Goal: Task Accomplishment & Management: Complete application form

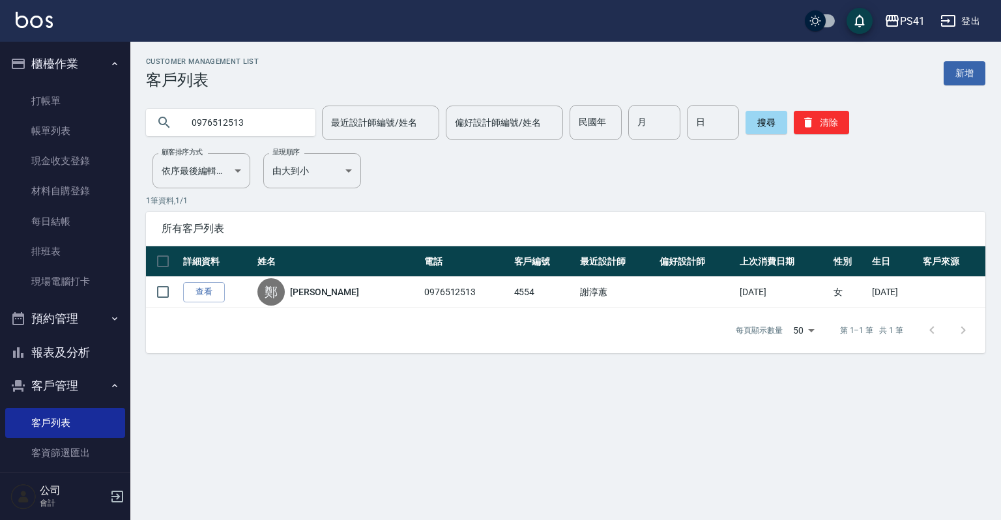
drag, startPoint x: 258, startPoint y: 120, endPoint x: 173, endPoint y: 141, distance: 86.7
click at [173, 141] on div "Customer Management List 客戶列表 新增 0976512513 最近設計師編號/姓名 最近設計師編號/姓名 偏好設計師編號/姓名 偏好…" at bounding box center [565, 205] width 871 height 296
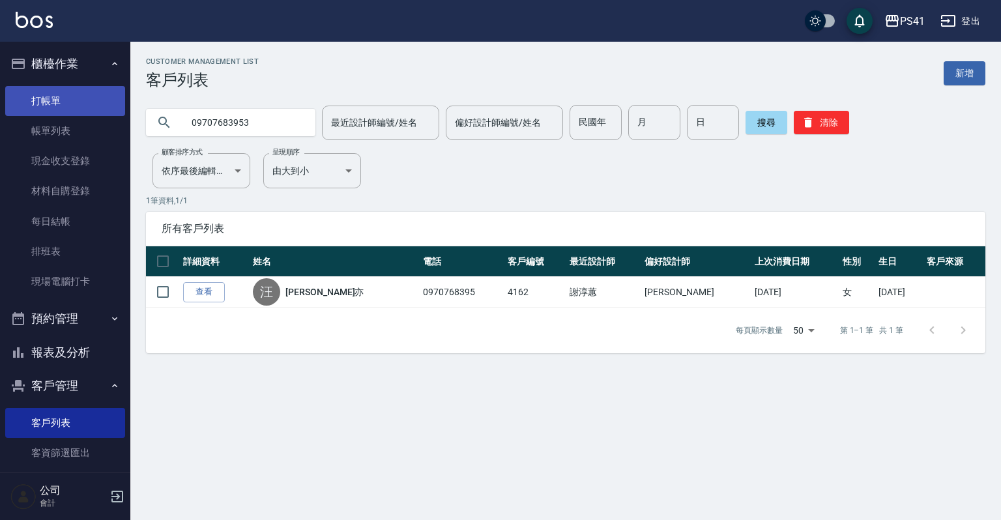
type input "09707683953"
click at [965, 68] on link "新增" at bounding box center [965, 73] width 42 height 24
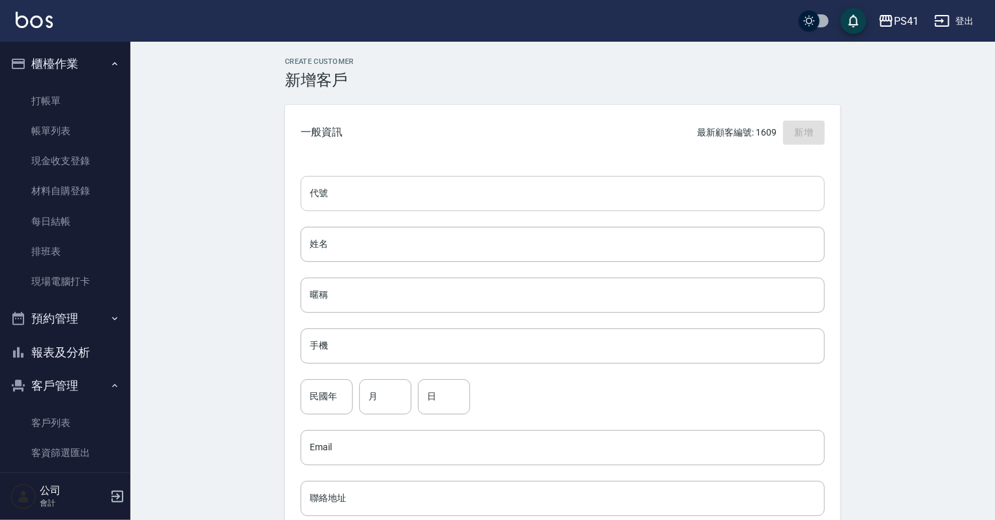
click at [348, 198] on input "代號" at bounding box center [563, 193] width 524 height 35
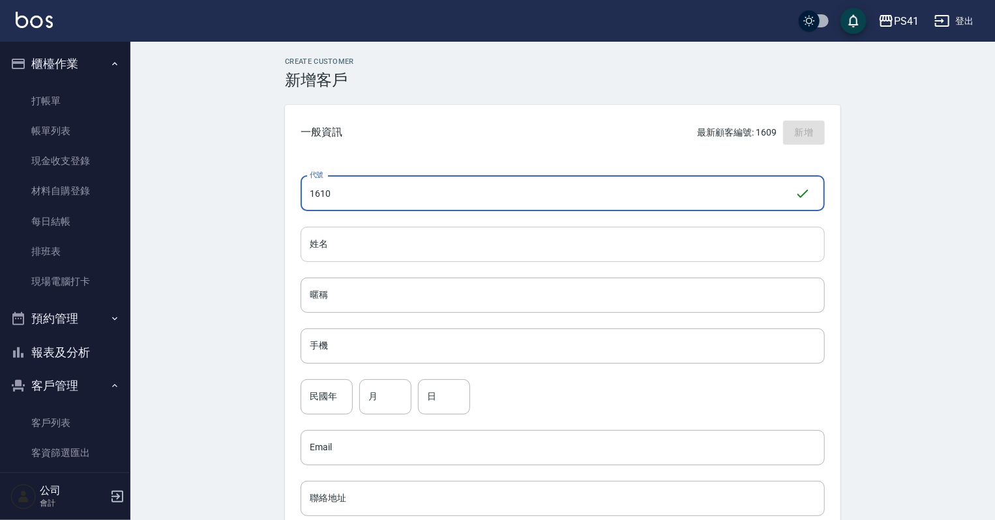
type input "1610"
click at [368, 239] on input "姓名" at bounding box center [563, 244] width 524 height 35
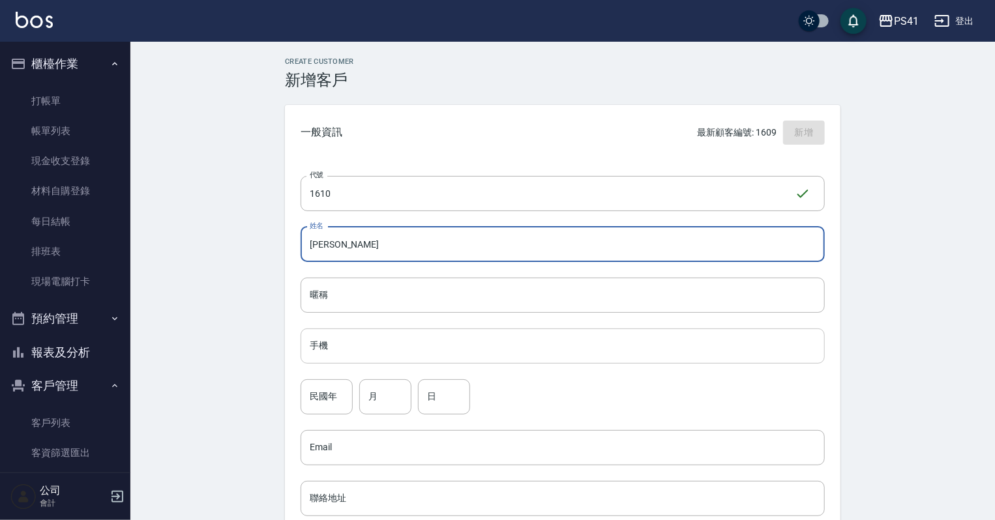
type input "[PERSON_NAME]"
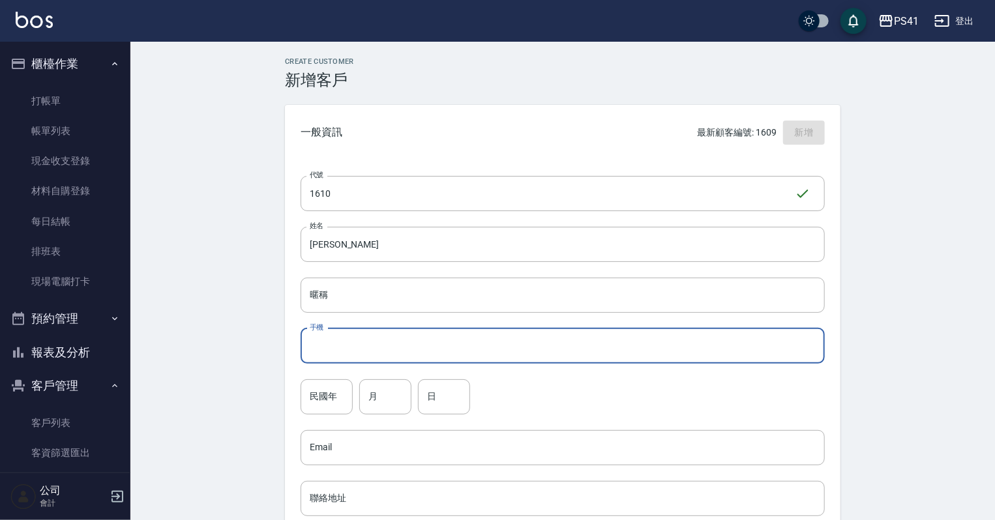
drag, startPoint x: 312, startPoint y: 347, endPoint x: 316, endPoint y: 326, distance: 21.2
click at [313, 347] on input "手機" at bounding box center [563, 346] width 524 height 35
type input "0989682352"
click at [320, 383] on div "民國年 民國年" at bounding box center [327, 396] width 52 height 35
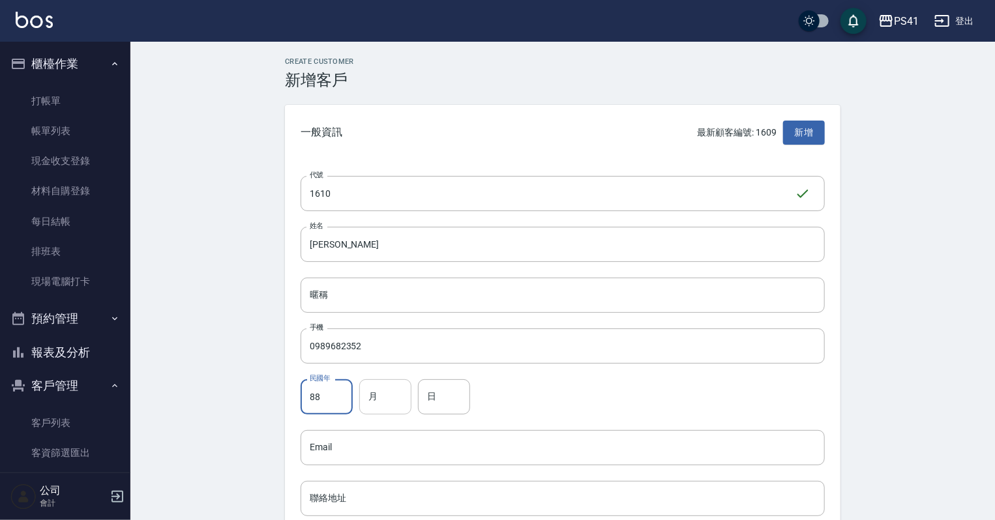
type input "88"
click at [363, 387] on input "月" at bounding box center [385, 396] width 52 height 35
type input "03"
click at [432, 383] on div "日 日" at bounding box center [444, 396] width 52 height 35
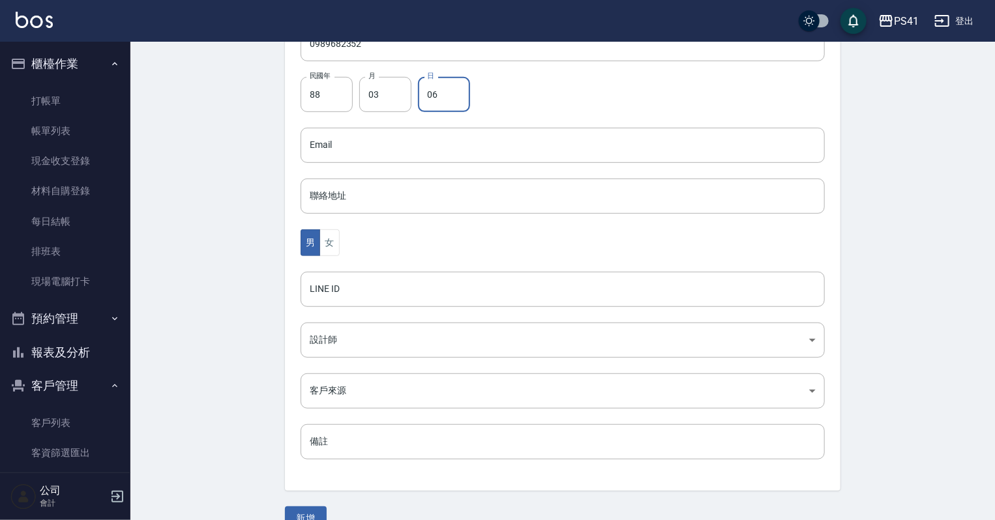
scroll to position [313, 0]
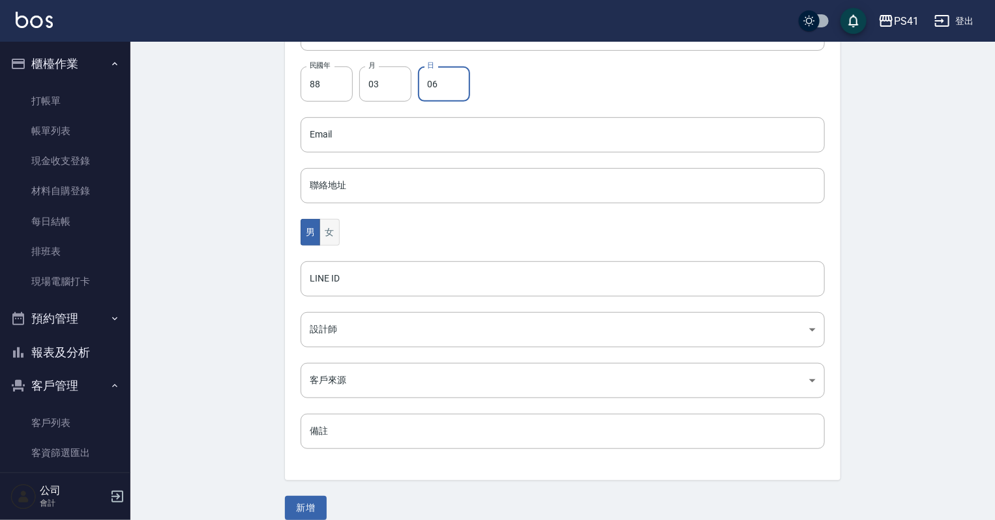
type input "06"
click at [336, 231] on button "女" at bounding box center [329, 232] width 20 height 27
click at [338, 332] on body "PS41 登出 櫃檯作業 打帳單 帳單列表 現金收支登錄 材料自購登錄 每日結帳 排班表 現場電腦打卡 預約管理 預約管理 單日預約紀錄 單週預約紀錄 報表及…" at bounding box center [497, 111] width 995 height 849
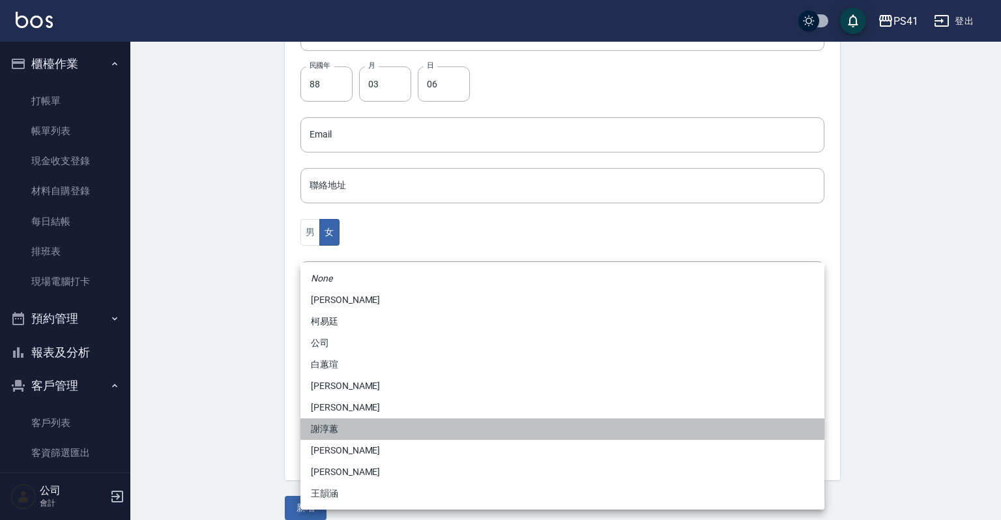
click at [337, 424] on li "謝淳蕙" at bounding box center [563, 430] width 524 height 22
type input "8c411568-4112-470a-9bf0-dab44adfddc4"
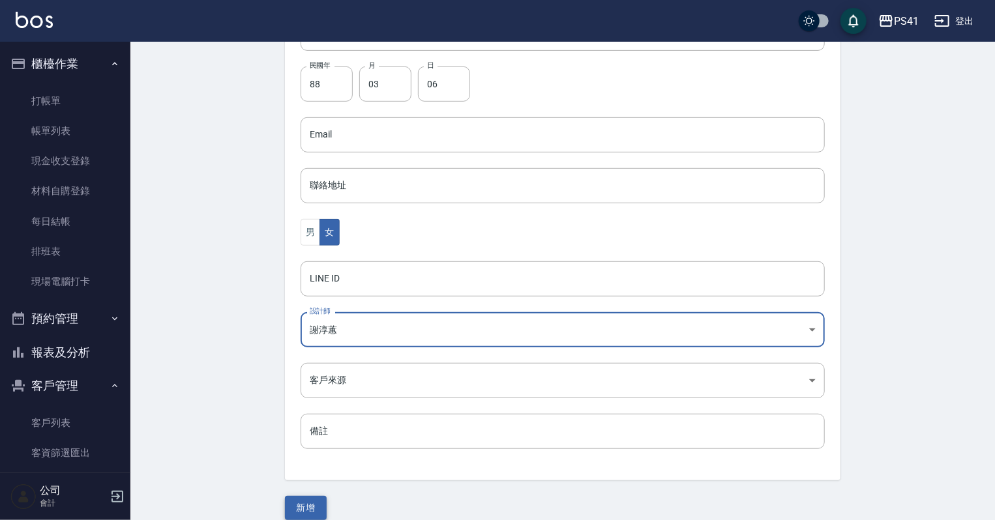
click at [316, 500] on button "新增" at bounding box center [306, 508] width 42 height 24
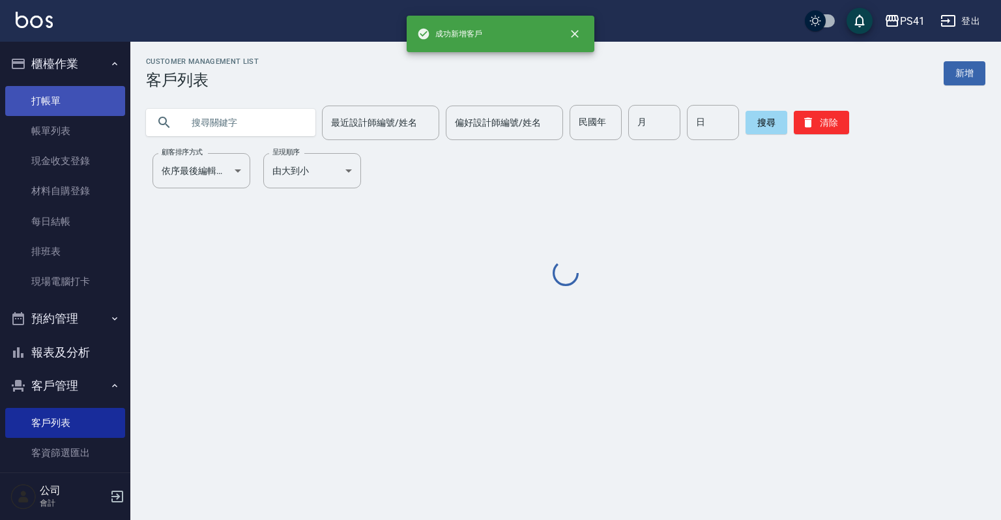
click at [55, 99] on link "打帳單" at bounding box center [65, 101] width 120 height 30
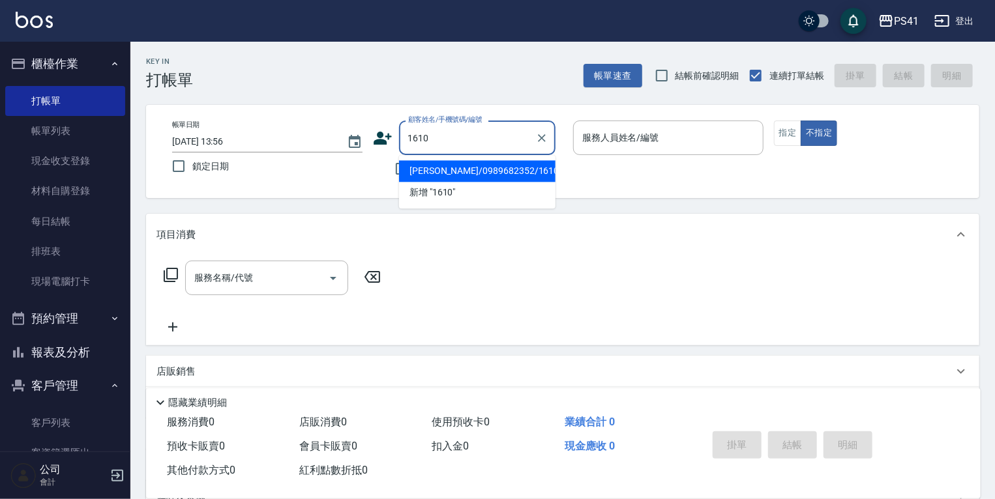
type input "[PERSON_NAME]/0989682352/1610"
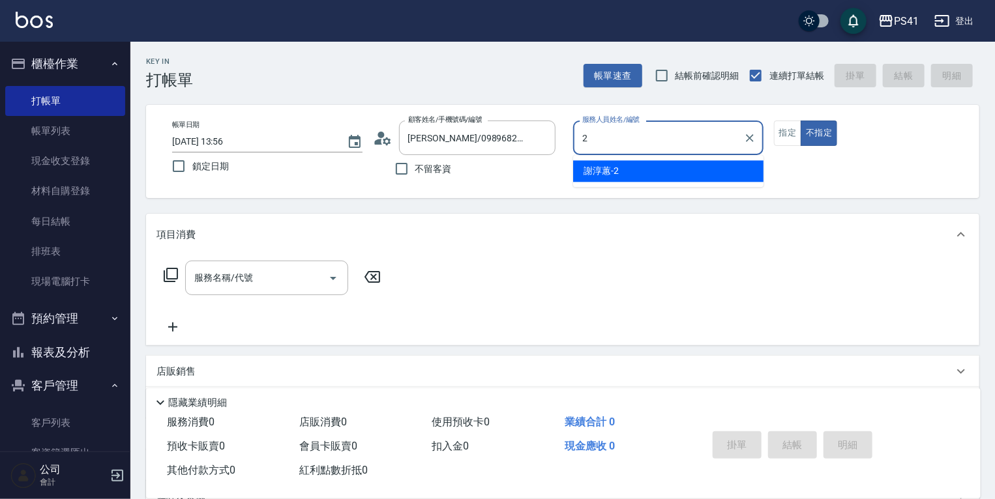
type input "[PERSON_NAME]-2"
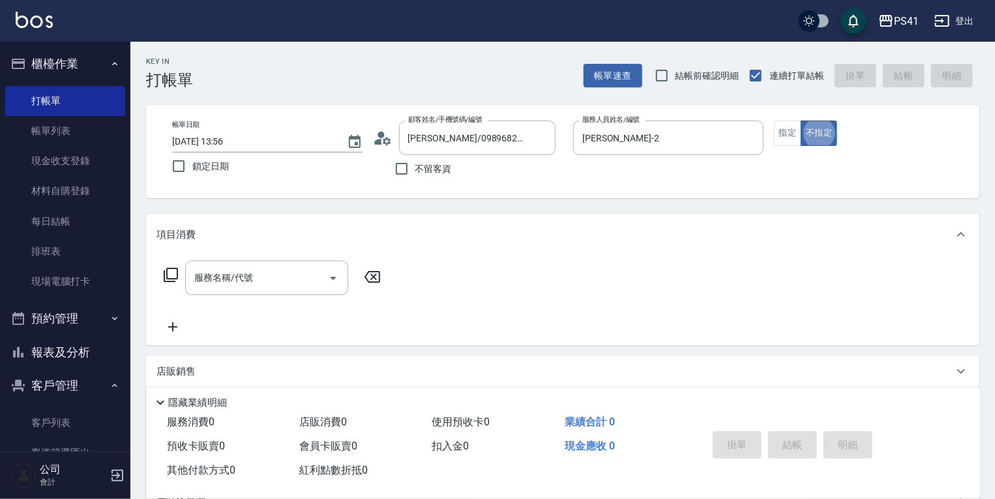
type button "false"
click at [238, 292] on div "服務名稱/代號" at bounding box center [266, 278] width 163 height 35
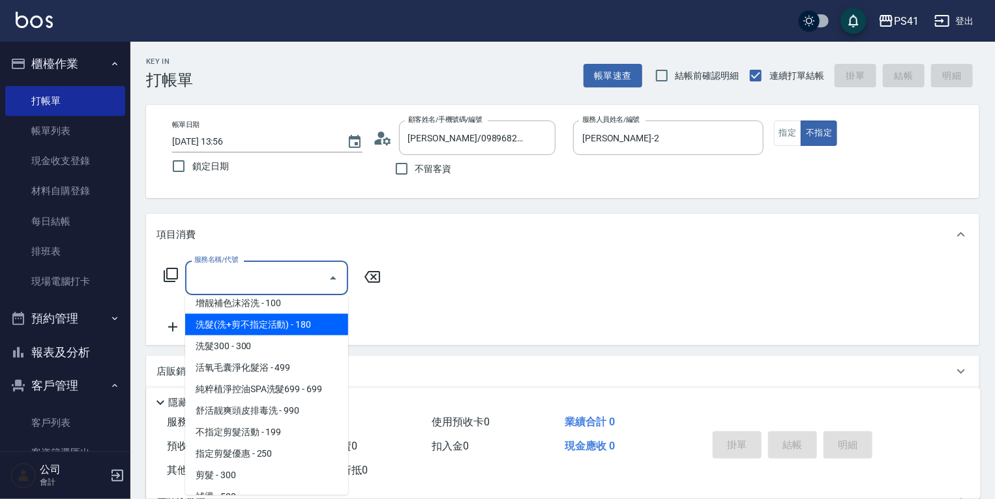
scroll to position [156, 0]
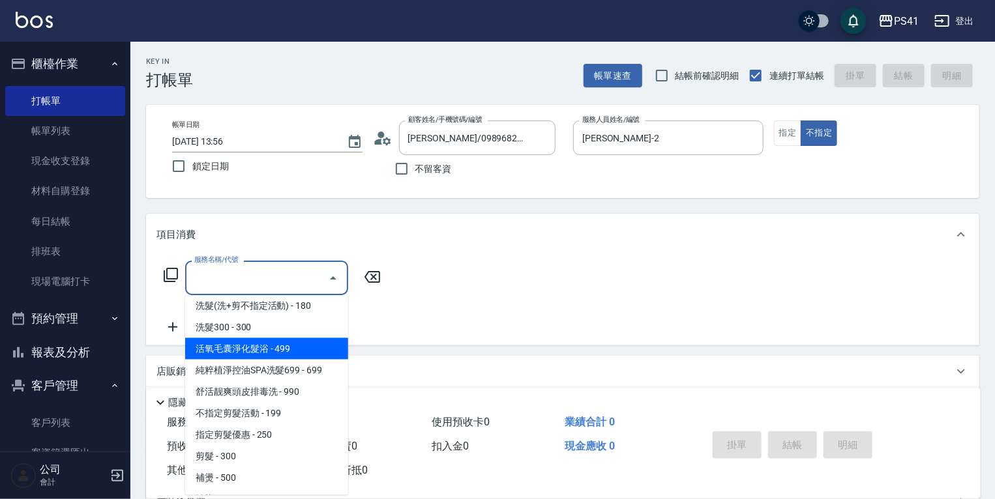
click at [300, 356] on span "活氧毛囊淨化髮浴 - 499" at bounding box center [266, 349] width 163 height 22
type input "活氧毛囊淨化髮浴(1499)"
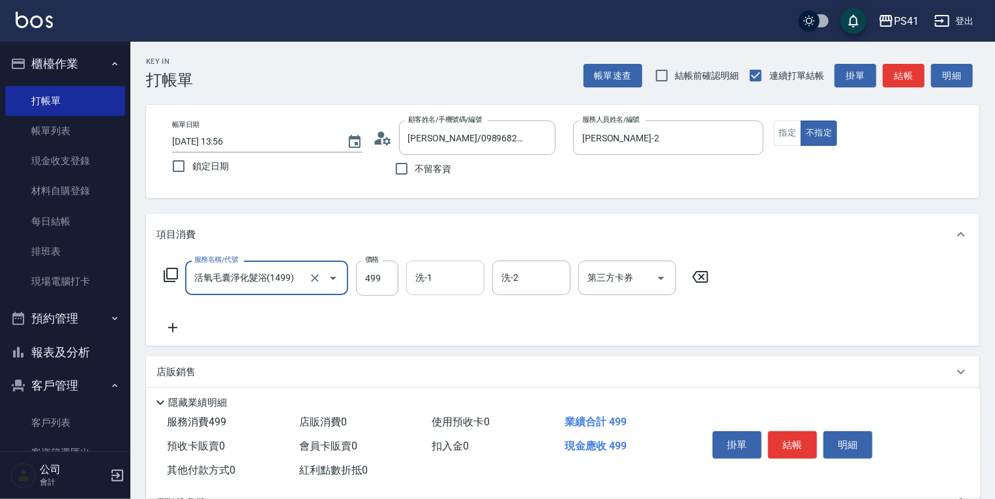
click at [432, 285] on input "洗-1" at bounding box center [445, 278] width 67 height 23
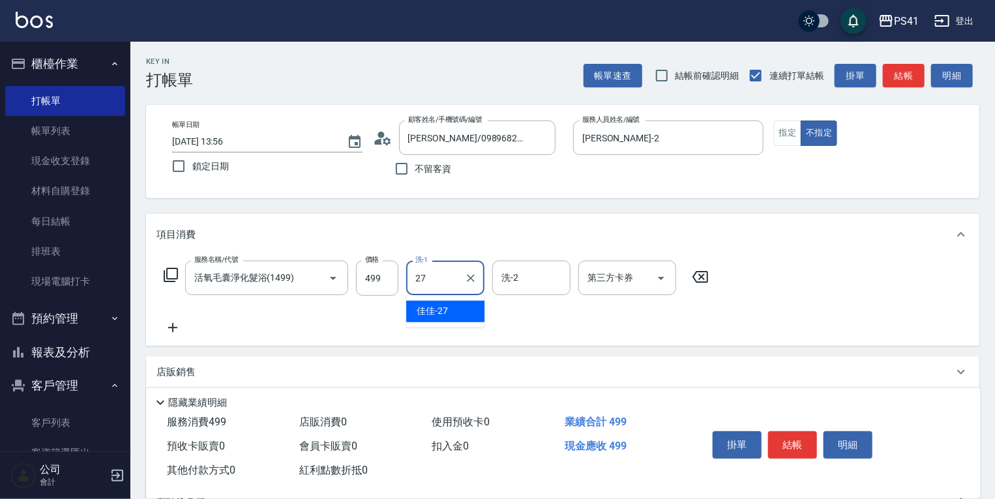
type input "佳佳-27"
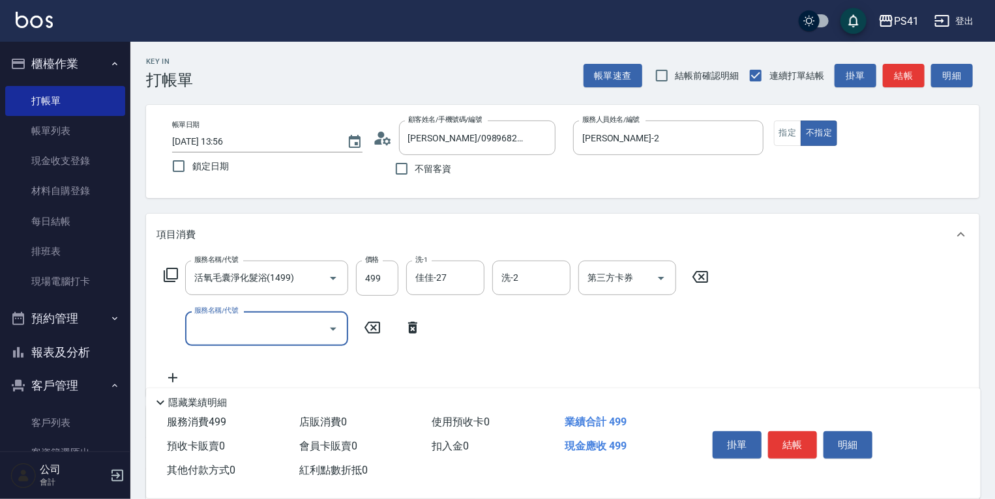
click at [284, 327] on input "服務名稱/代號" at bounding box center [257, 329] width 132 height 23
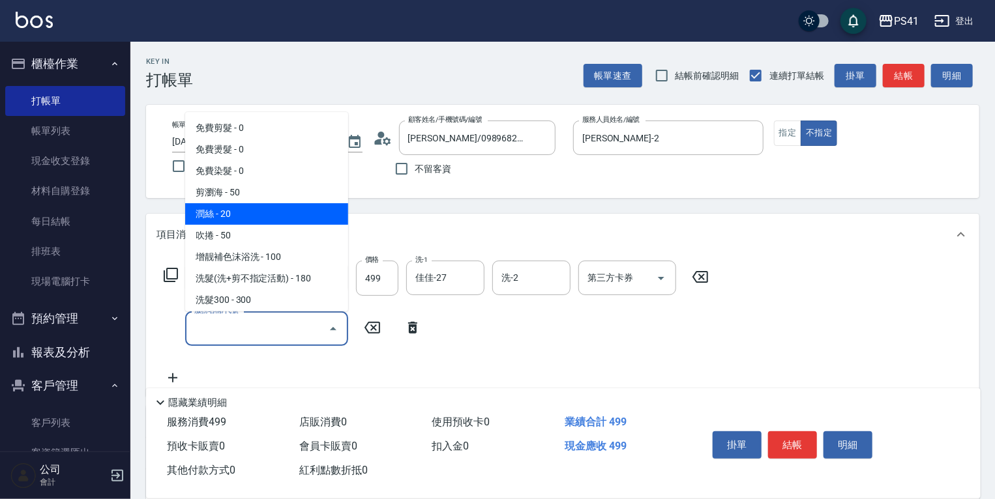
click at [274, 219] on span "潤絲 - 20" at bounding box center [266, 214] width 163 height 22
type input "潤絲(820)"
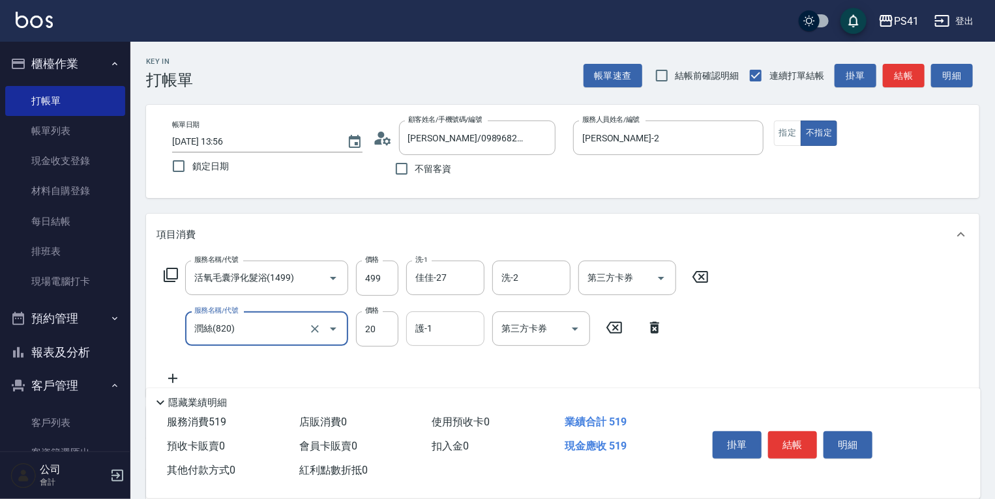
click at [447, 331] on input "護-1" at bounding box center [445, 329] width 67 height 23
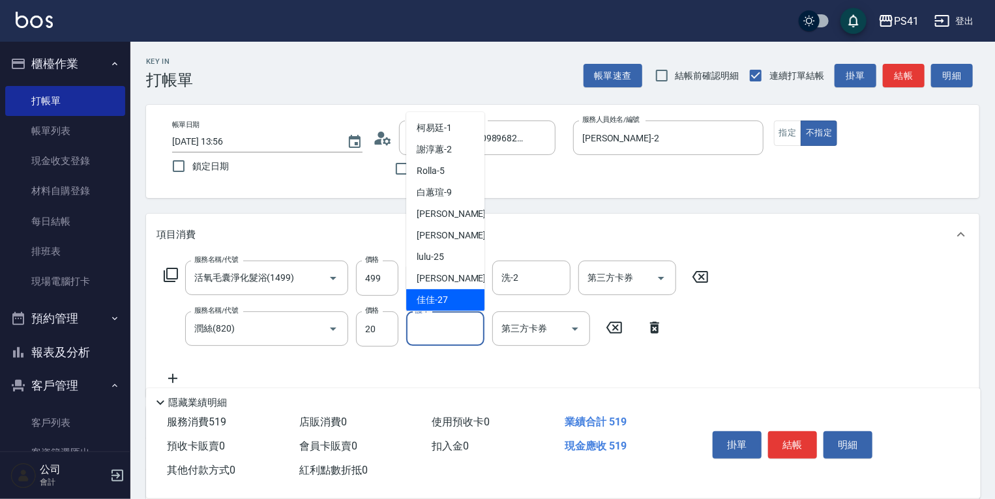
click at [448, 298] on div "佳佳 -27" at bounding box center [445, 300] width 78 height 22
type input "佳佳-27"
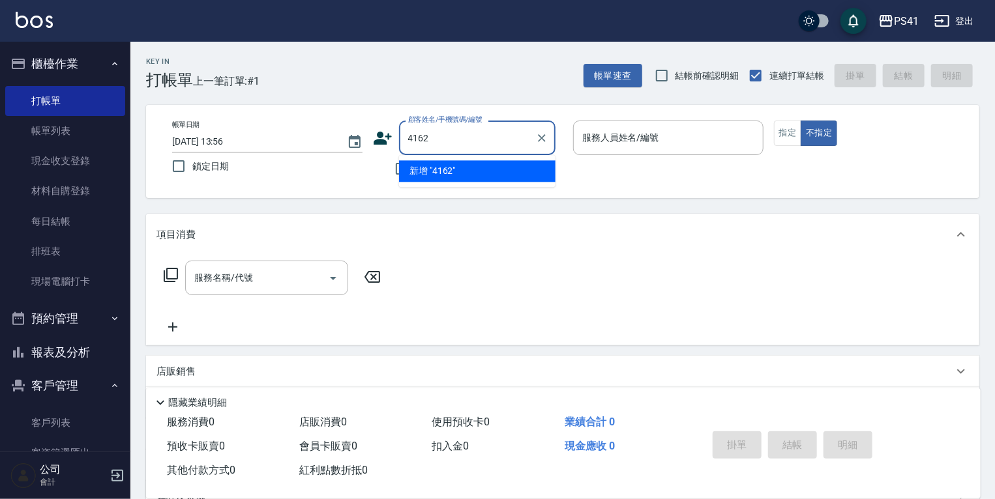
type input "4162"
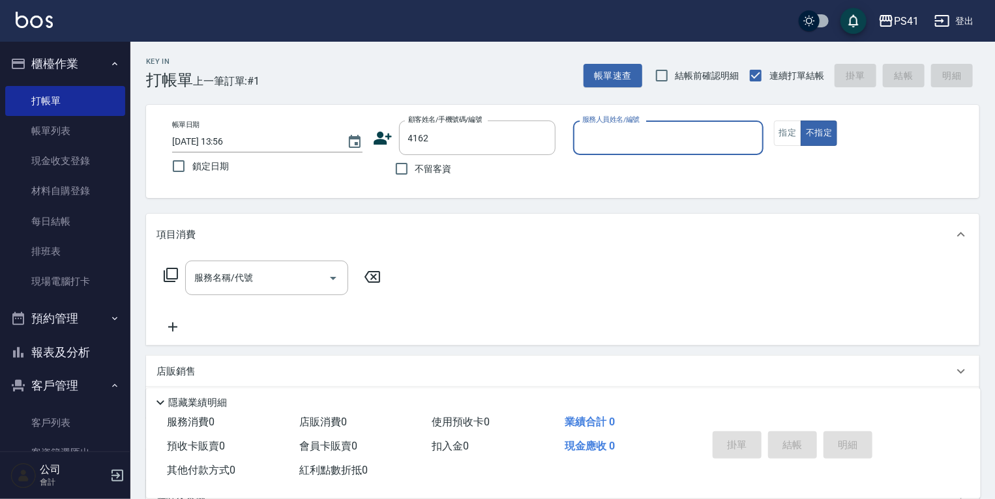
type input "2"
type input "[PERSON_NAME]亦/0970768395/4162"
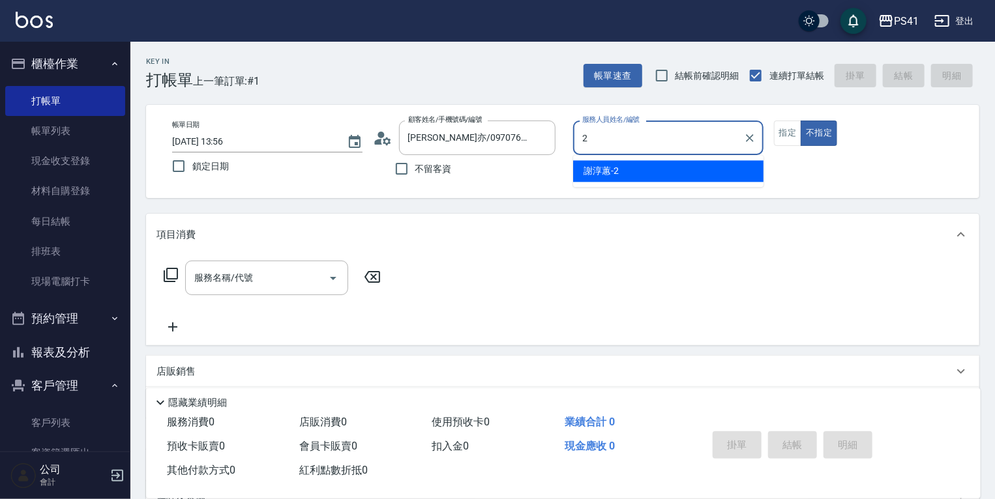
type input "[PERSON_NAME]-2"
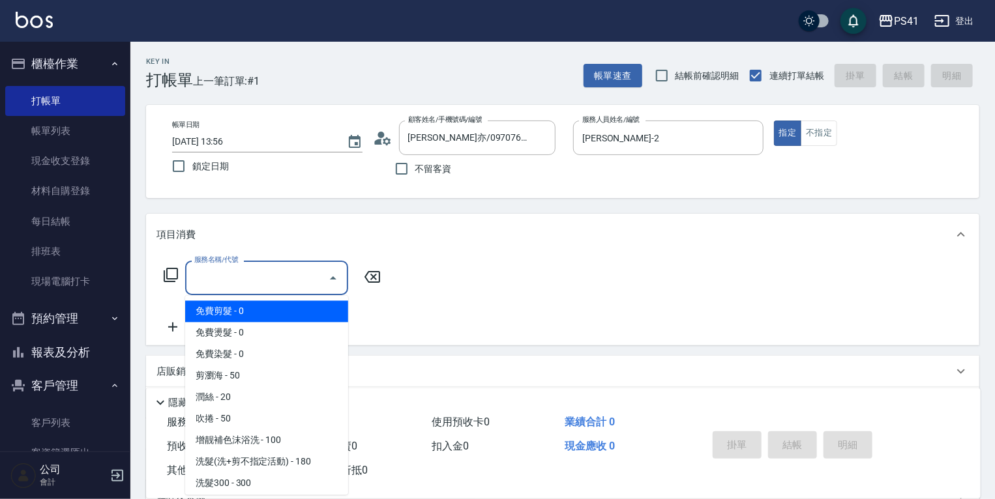
click at [246, 267] on input "服務名稱/代號" at bounding box center [257, 278] width 132 height 23
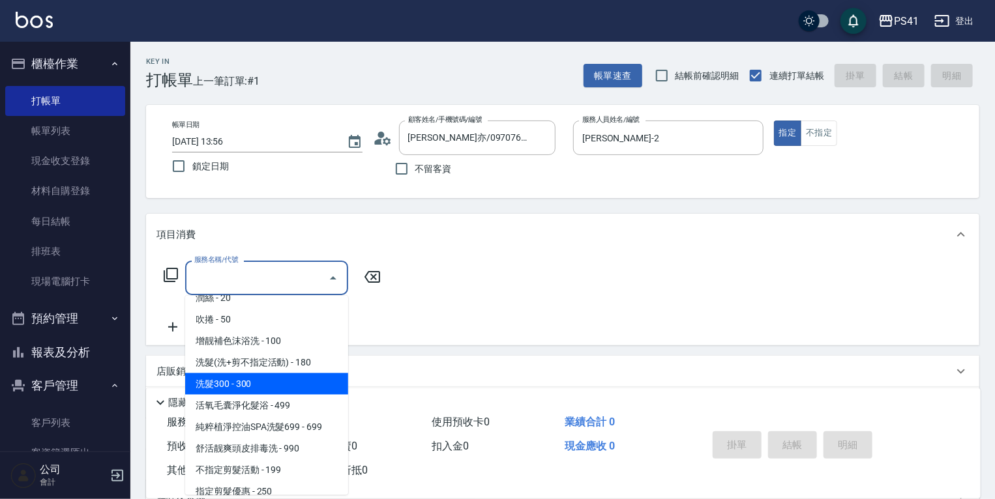
scroll to position [104, 0]
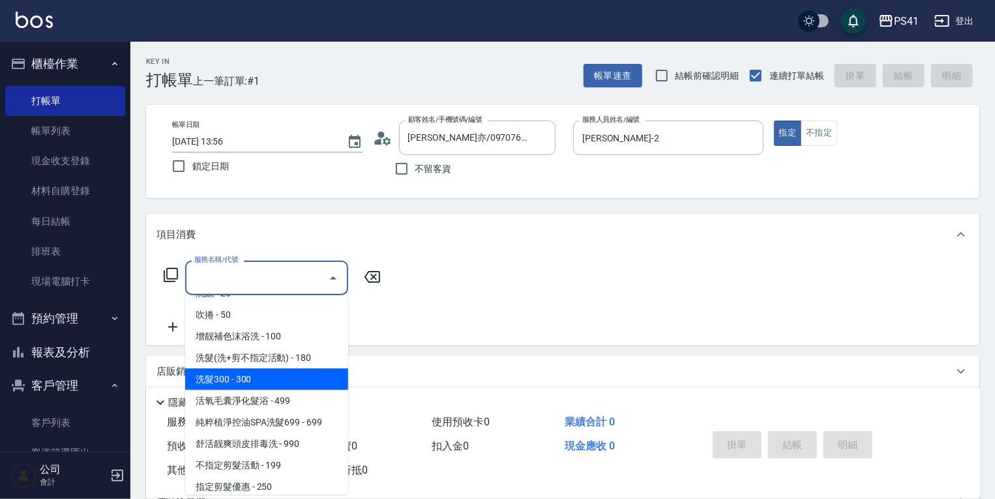
click at [290, 377] on span "洗髮300 - 300" at bounding box center [266, 380] width 163 height 22
type input "洗髮300(1300)"
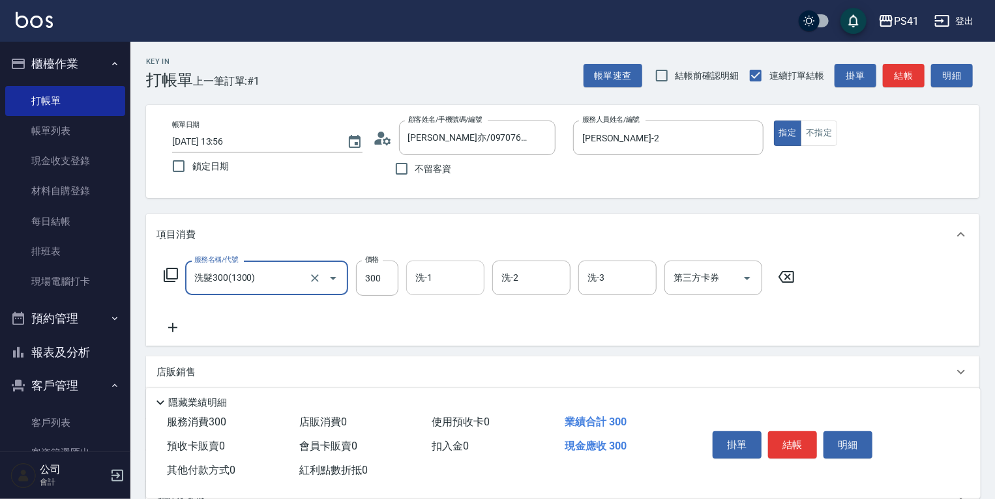
click at [441, 275] on input "洗-1" at bounding box center [445, 278] width 67 height 23
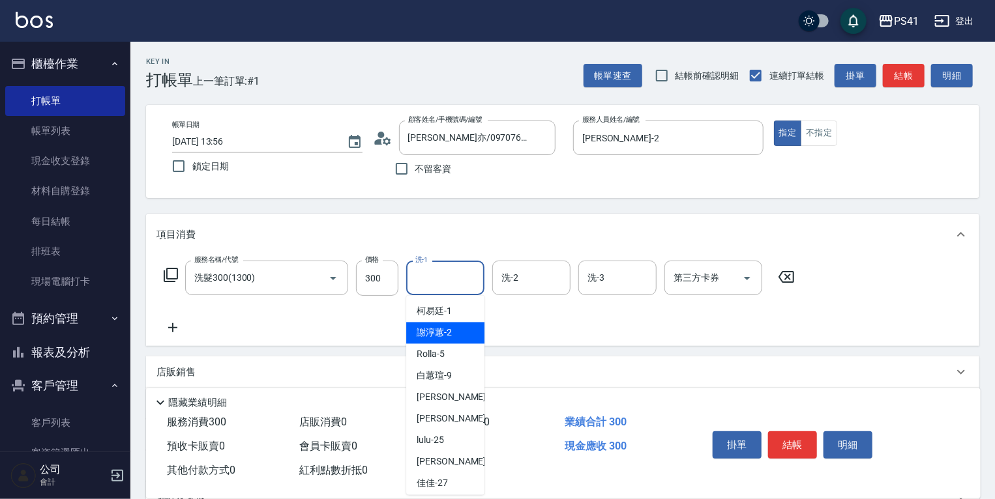
click at [441, 327] on span "[PERSON_NAME]-2" at bounding box center [434, 334] width 35 height 14
type input "[PERSON_NAME]-2"
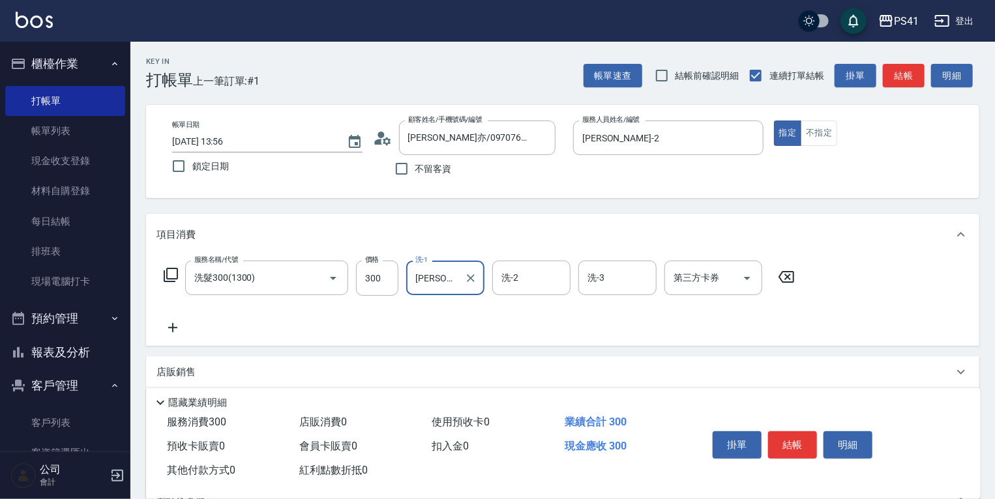
click at [182, 332] on icon at bounding box center [172, 328] width 33 height 16
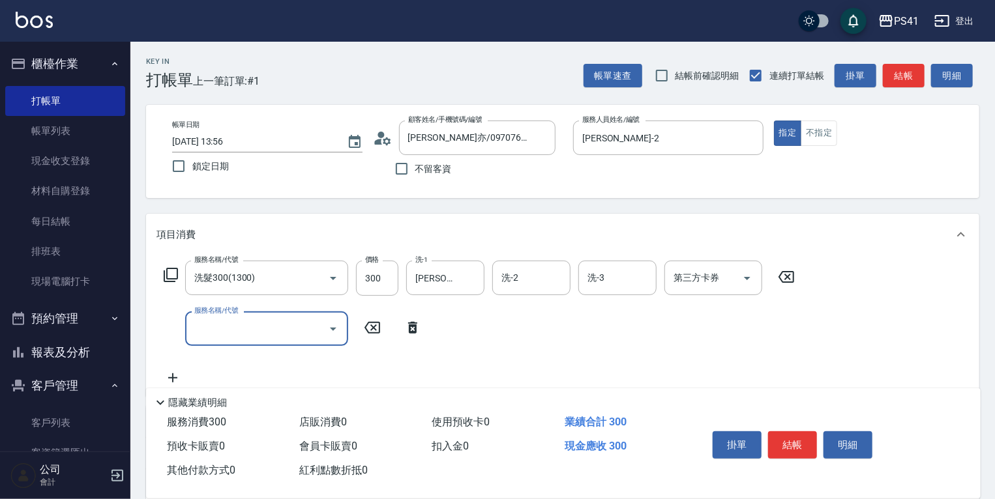
click at [230, 318] on input "服務名稱/代號" at bounding box center [257, 329] width 132 height 23
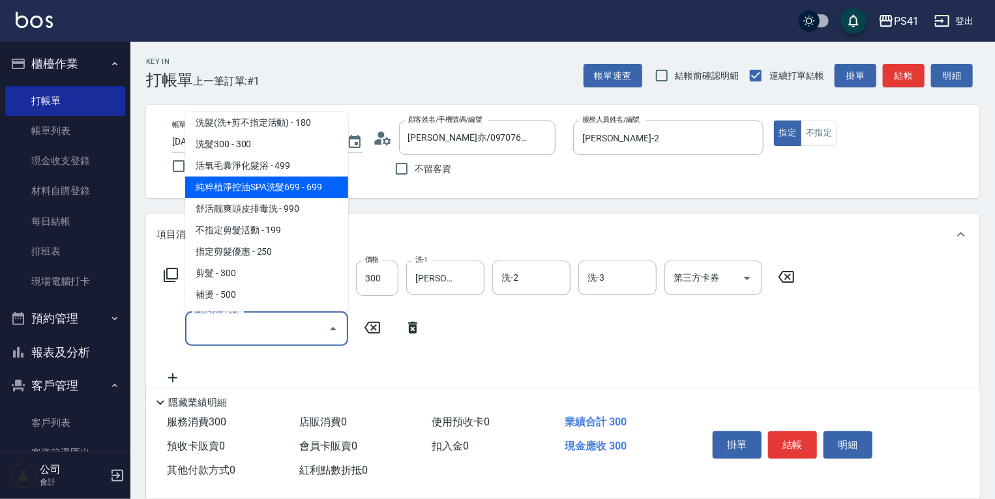
scroll to position [156, 0]
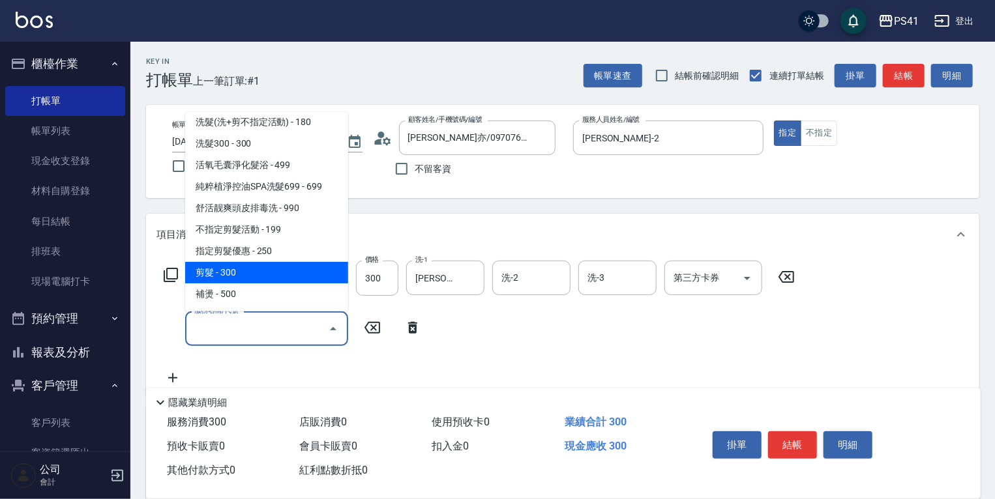
click at [257, 274] on span "剪髮 - 300" at bounding box center [266, 273] width 163 height 22
type input "剪髮(2300)"
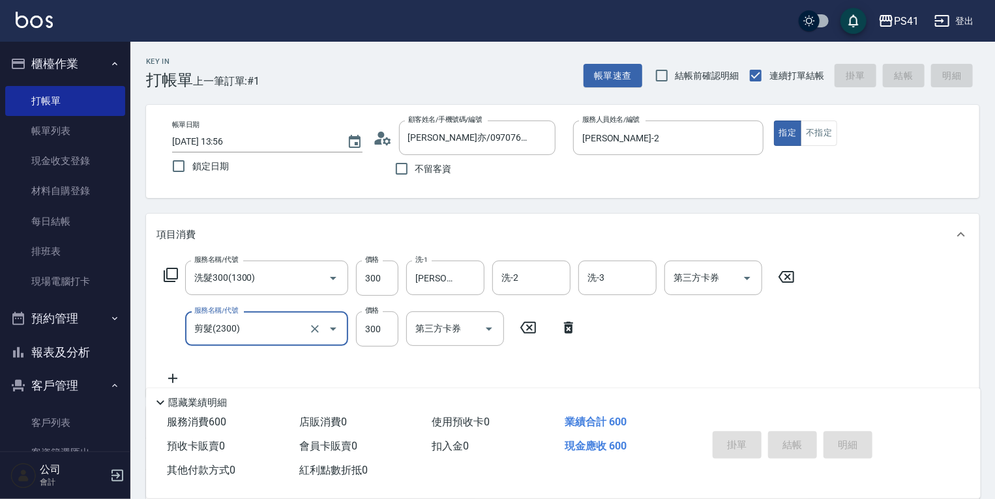
type input "[DATE] 13:57"
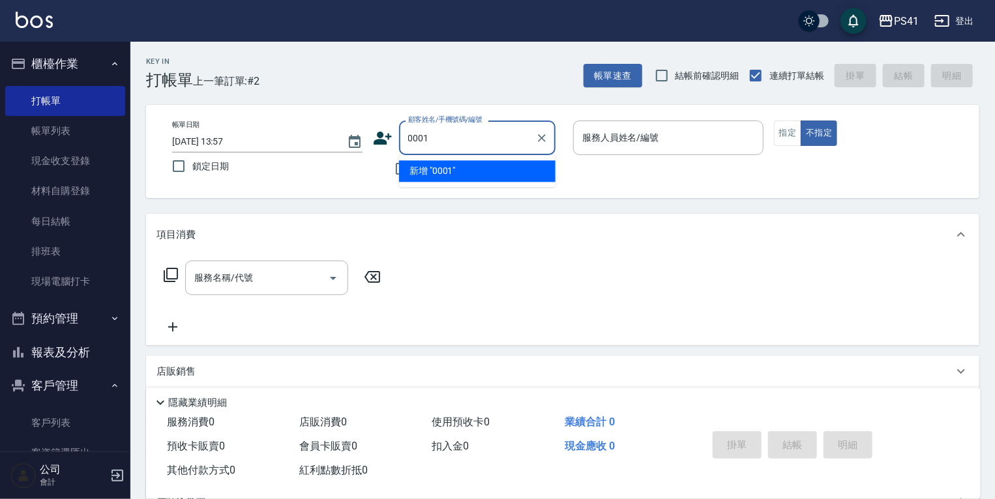
type input "0001"
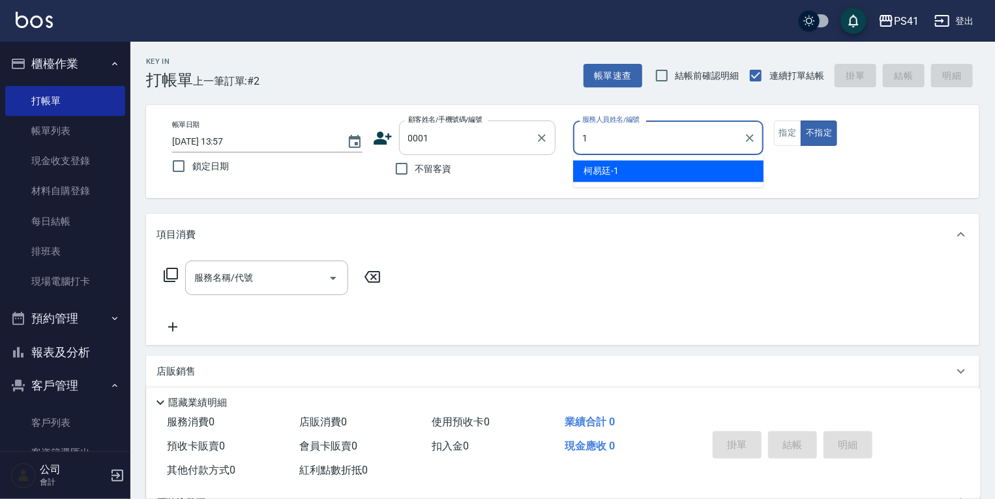
type input "[PERSON_NAME]-1"
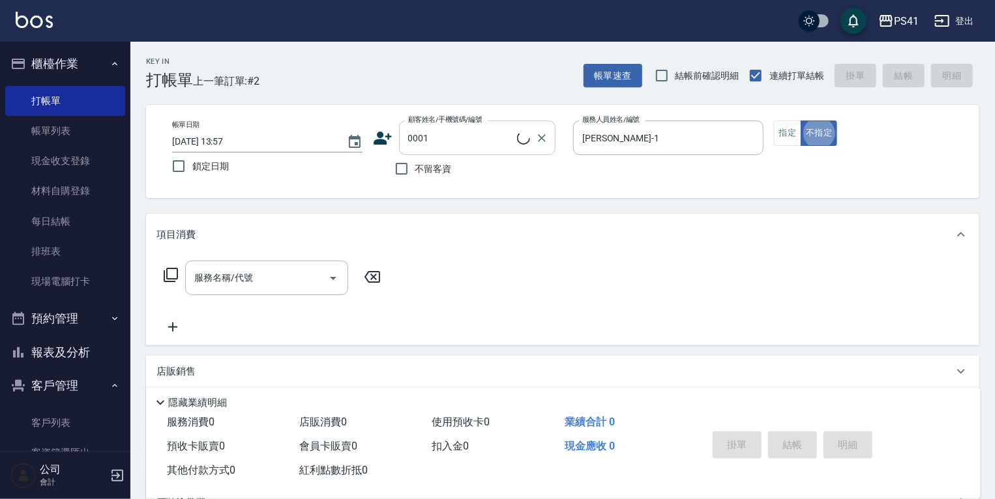
type input "pingu/1_pingu/0001"
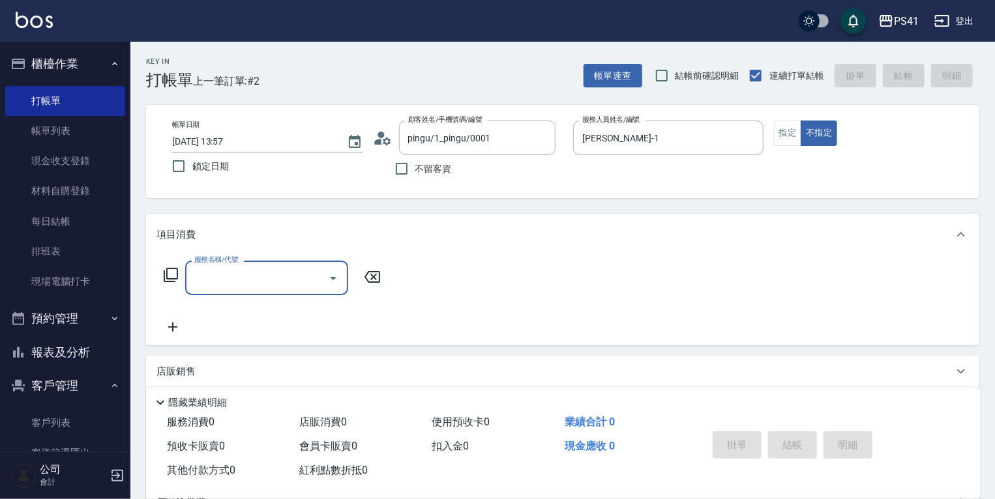
click at [213, 276] on input "服務名稱/代號" at bounding box center [257, 278] width 132 height 23
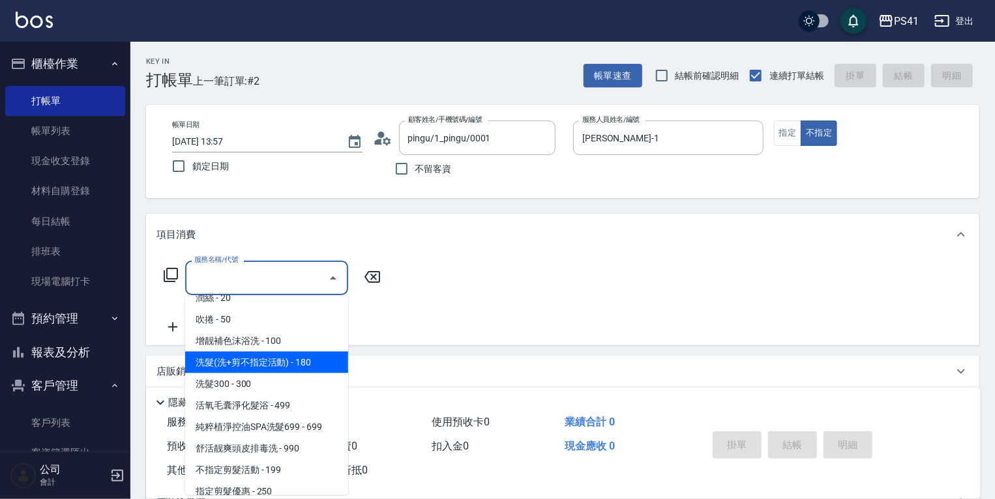
scroll to position [104, 0]
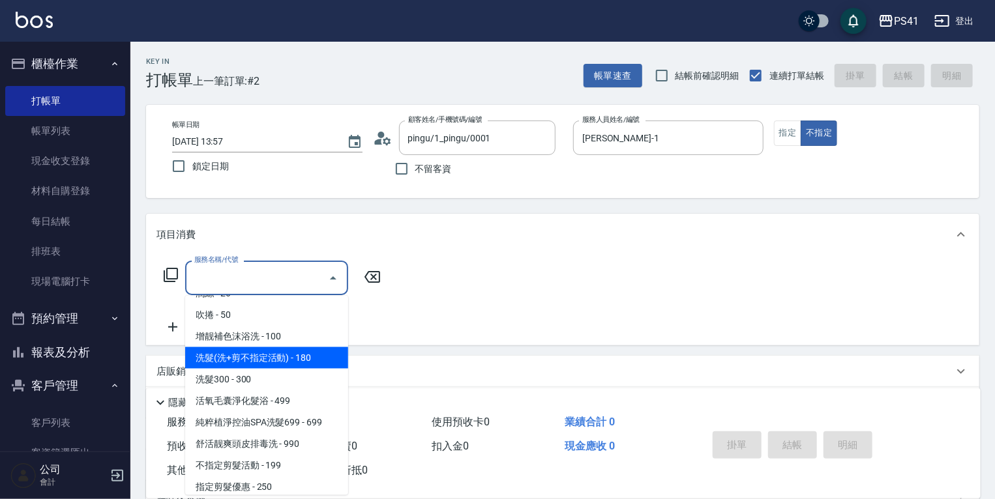
click at [264, 353] on span "洗髮(洗+剪不指定活動) - 180" at bounding box center [266, 359] width 163 height 22
type input "洗髮(洗+剪不指定活動)(1180)"
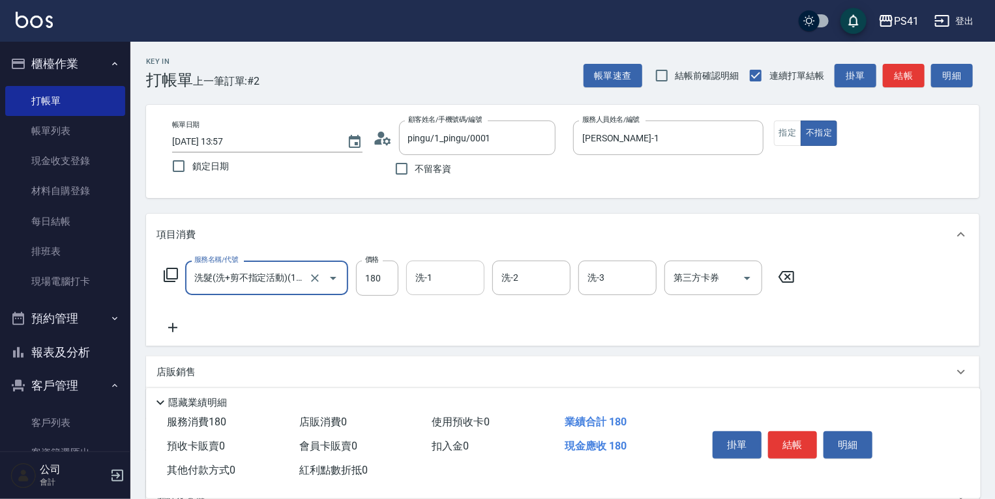
click at [437, 282] on input "洗-1" at bounding box center [445, 278] width 67 height 23
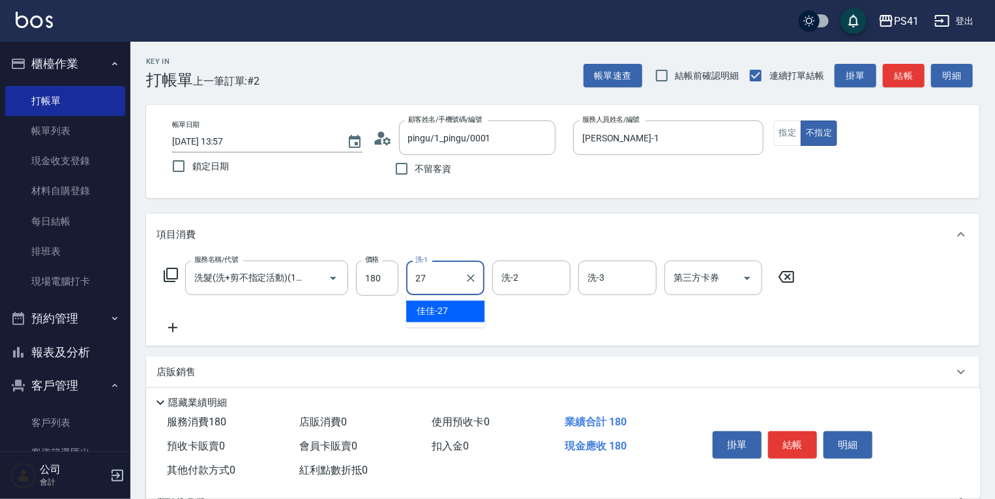
type input "佳佳-27"
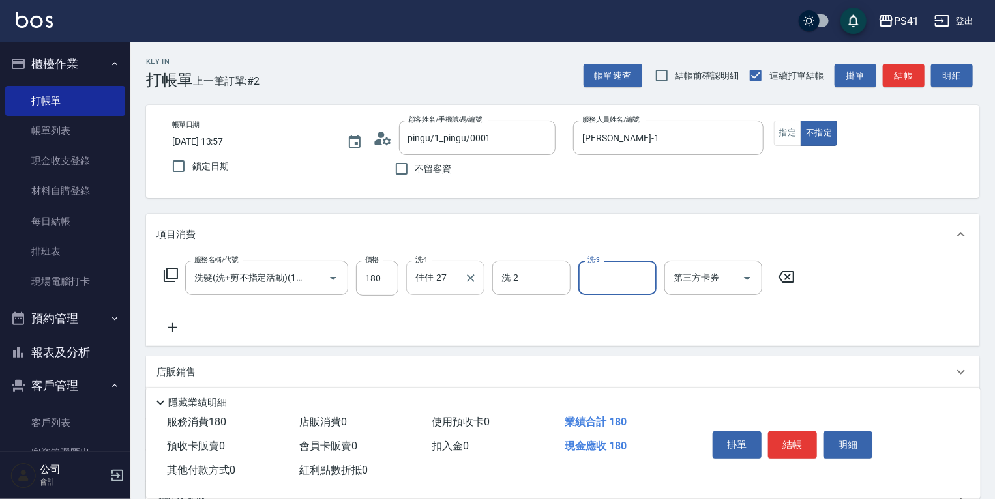
scroll to position [0, 0]
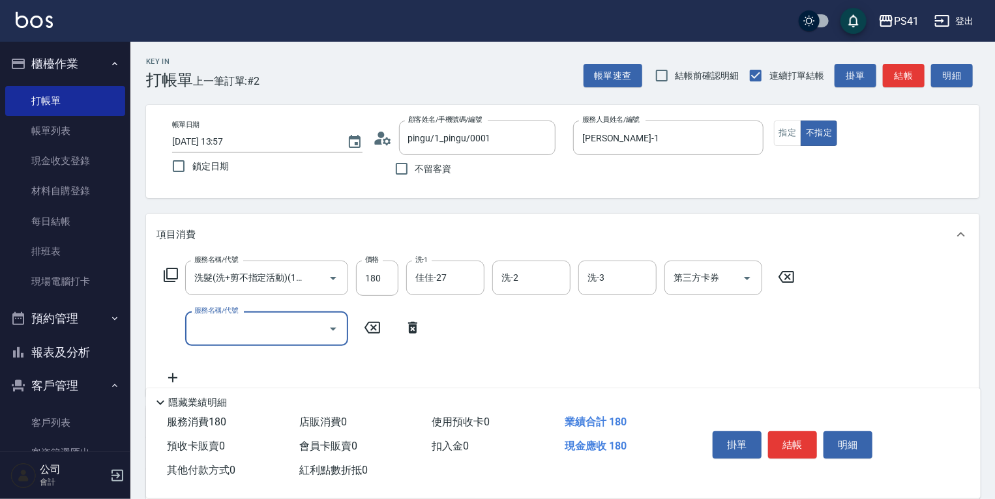
click at [272, 336] on input "服務名稱/代號" at bounding box center [257, 329] width 132 height 23
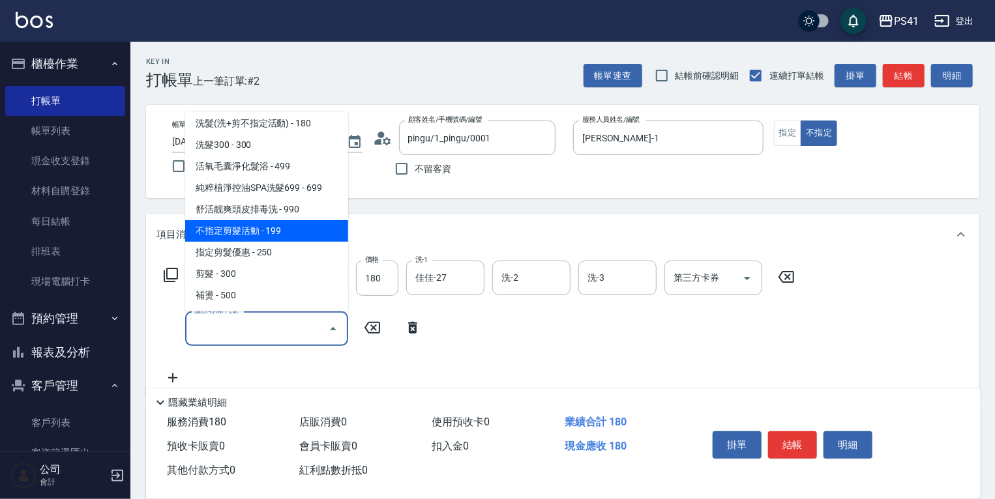
scroll to position [156, 0]
click at [292, 230] on span "不指定剪髮活動 - 199" at bounding box center [266, 230] width 163 height 22
type input "不指定剪髮活動(2199)"
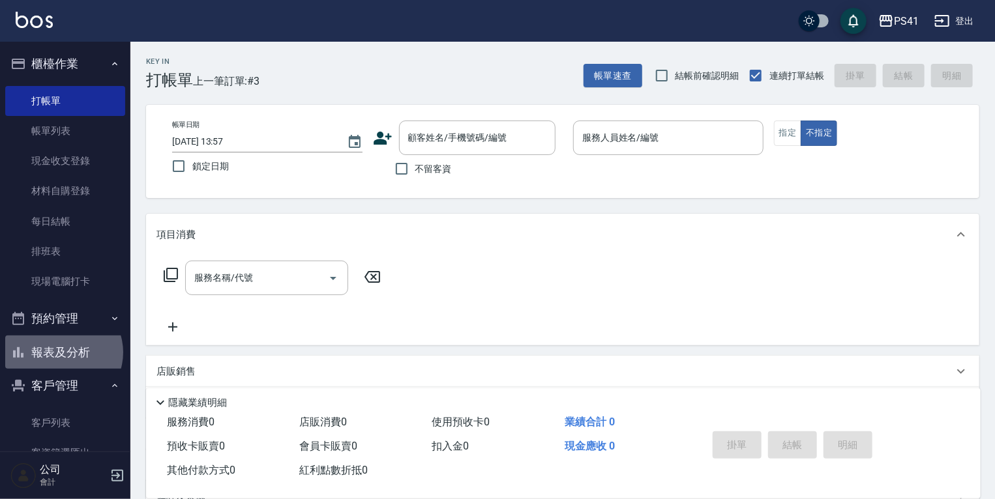
click at [63, 353] on button "報表及分析" at bounding box center [65, 353] width 120 height 34
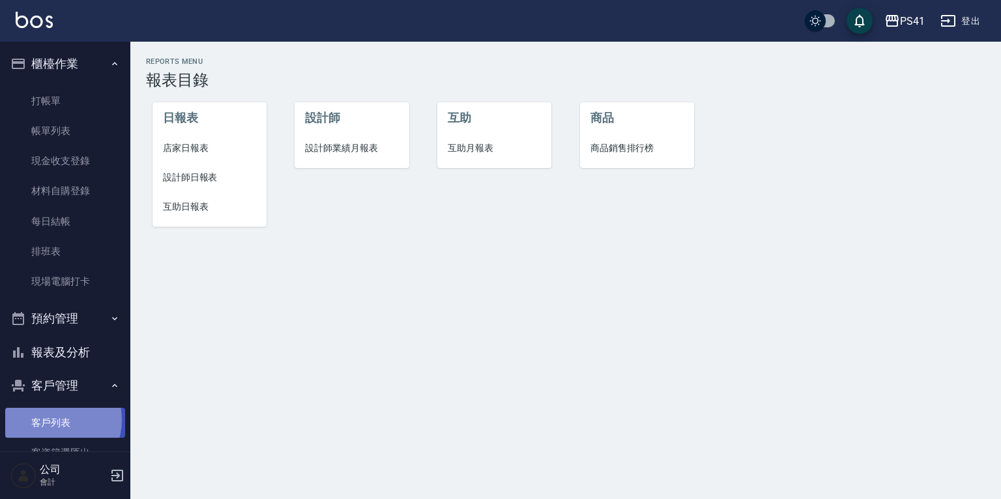
click at [52, 421] on link "客戶列表" at bounding box center [65, 423] width 120 height 30
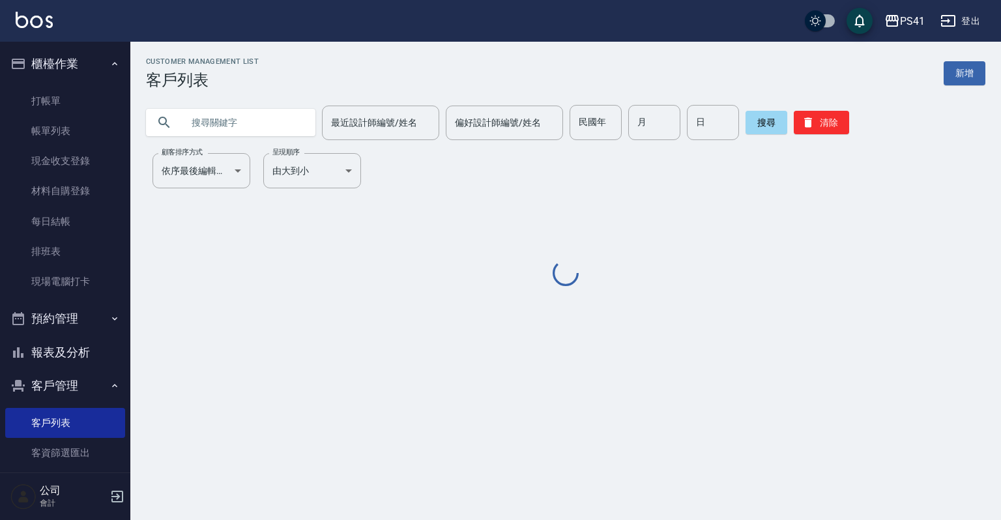
click at [211, 121] on input "text" at bounding box center [244, 122] width 123 height 35
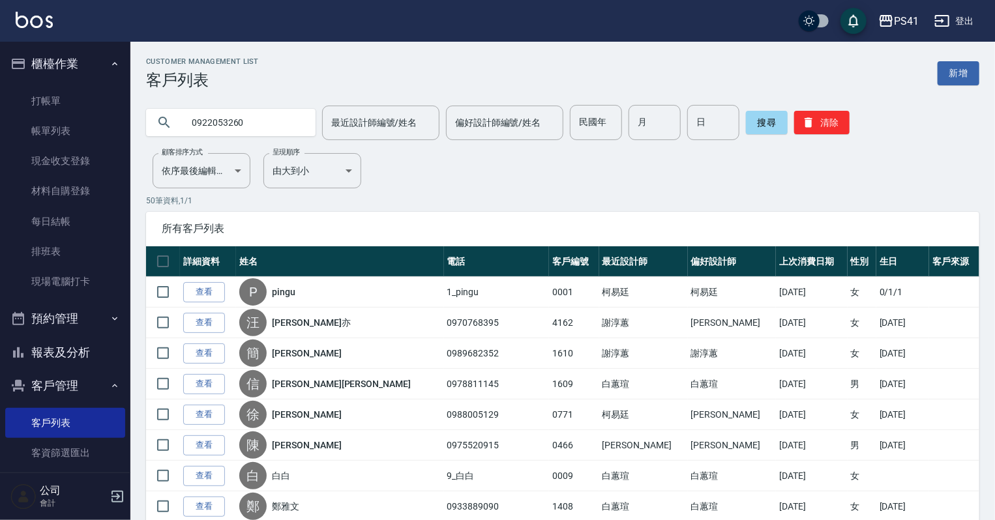
type input "0922053260"
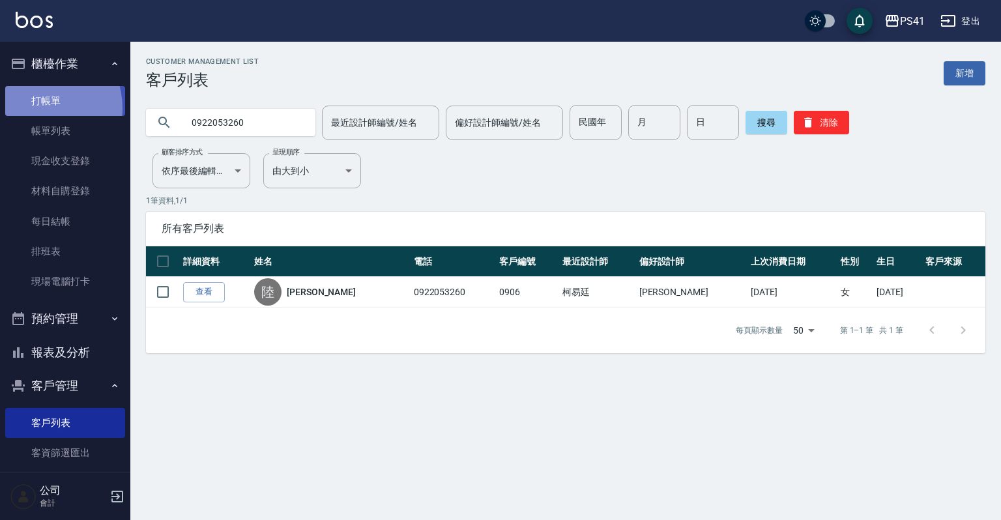
click at [42, 108] on link "打帳單" at bounding box center [65, 101] width 120 height 30
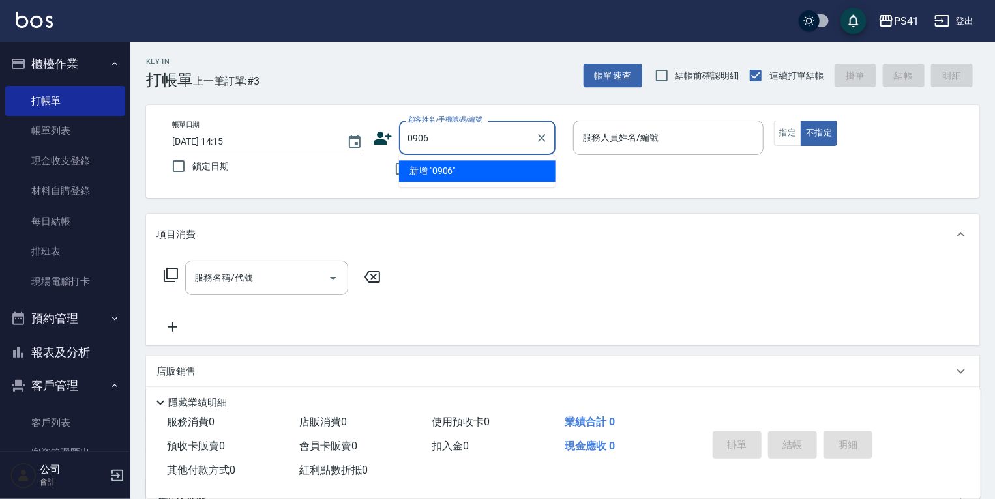
type input "0906"
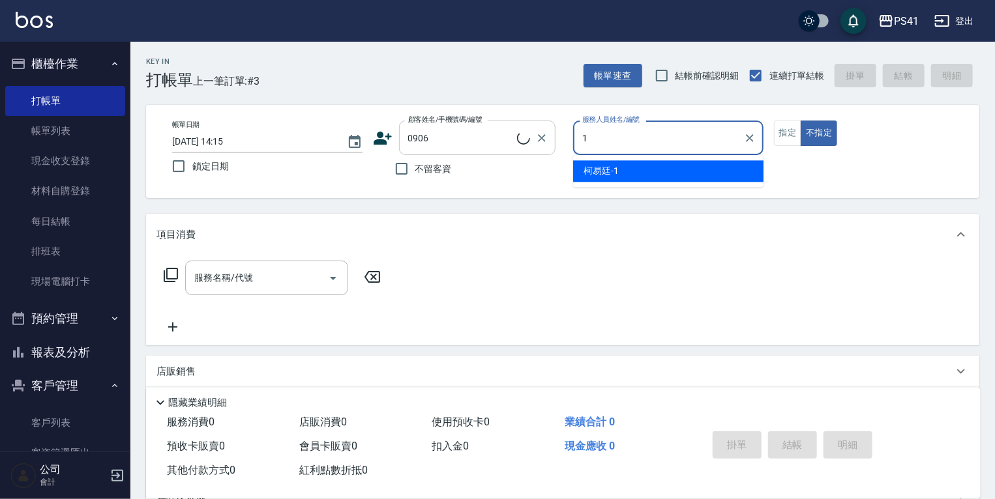
type input "[PERSON_NAME]-1"
type button "false"
type input "[PERSON_NAME]/0922053260/0906"
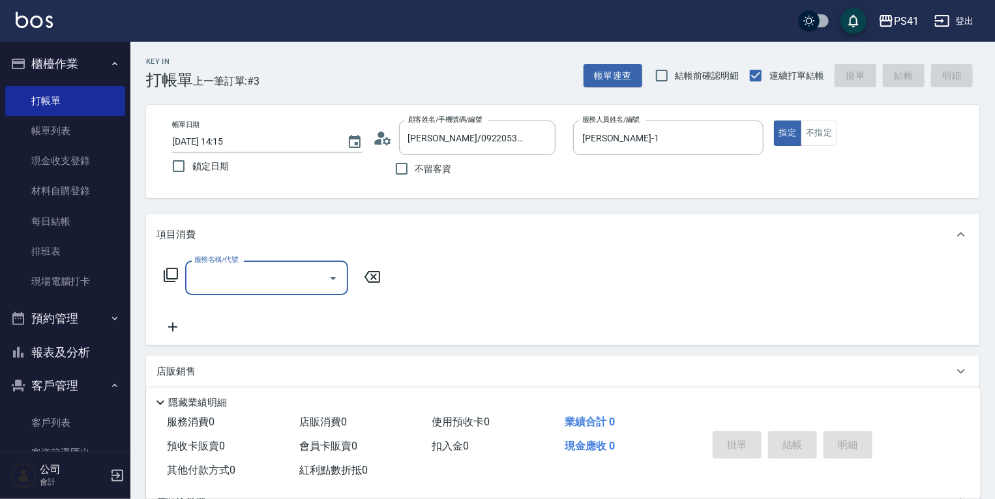
click at [230, 277] on input "服務名稱/代號" at bounding box center [257, 278] width 132 height 23
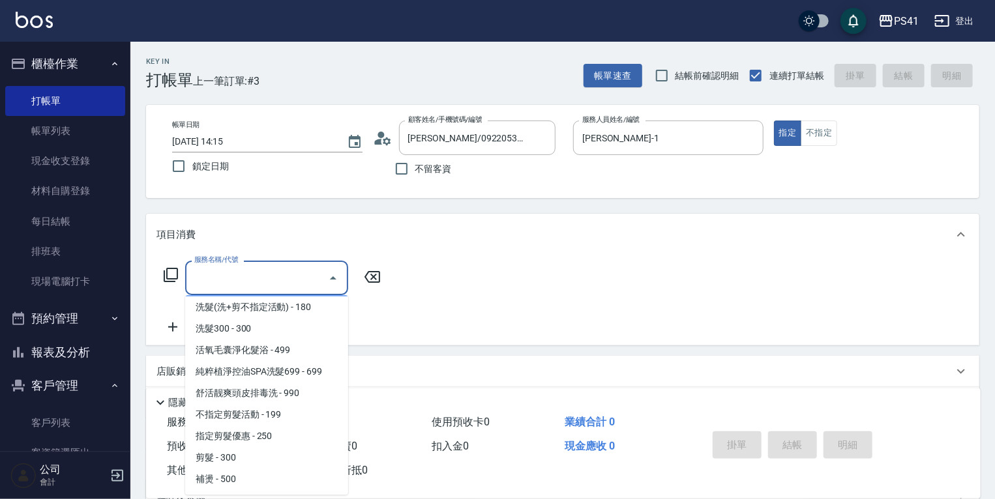
scroll to position [156, 0]
click at [280, 347] on span "活氧毛囊淨化髮浴 - 499" at bounding box center [266, 349] width 163 height 22
type input "活氧毛囊淨化髮浴(1499)"
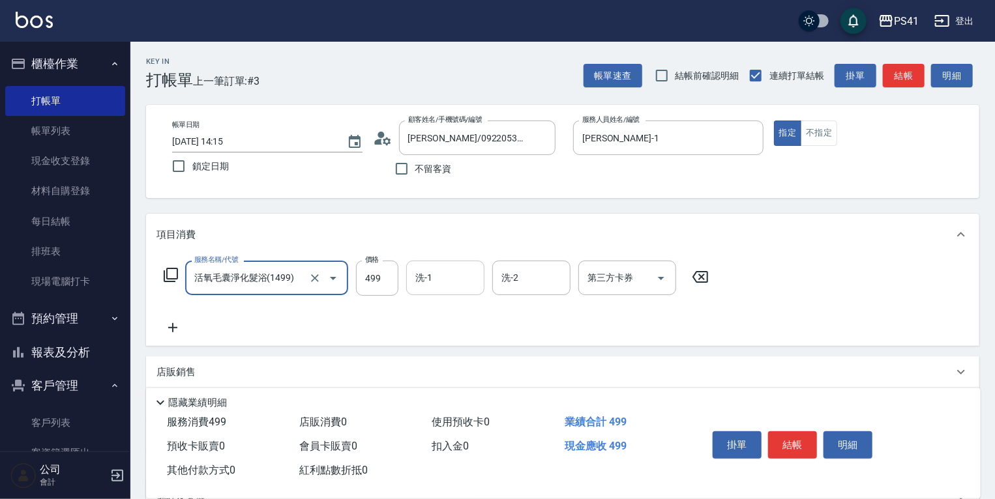
click at [412, 282] on div "洗-1" at bounding box center [445, 278] width 78 height 35
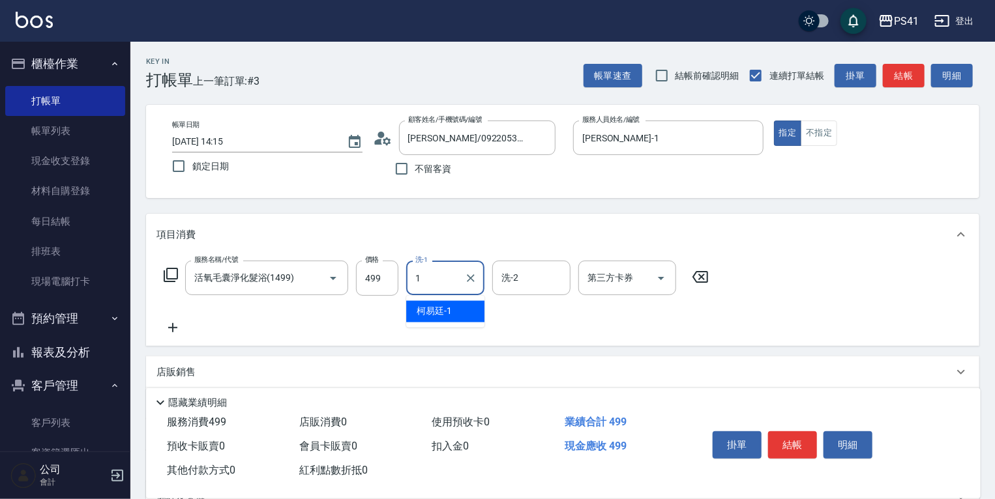
type input "[PERSON_NAME]-1"
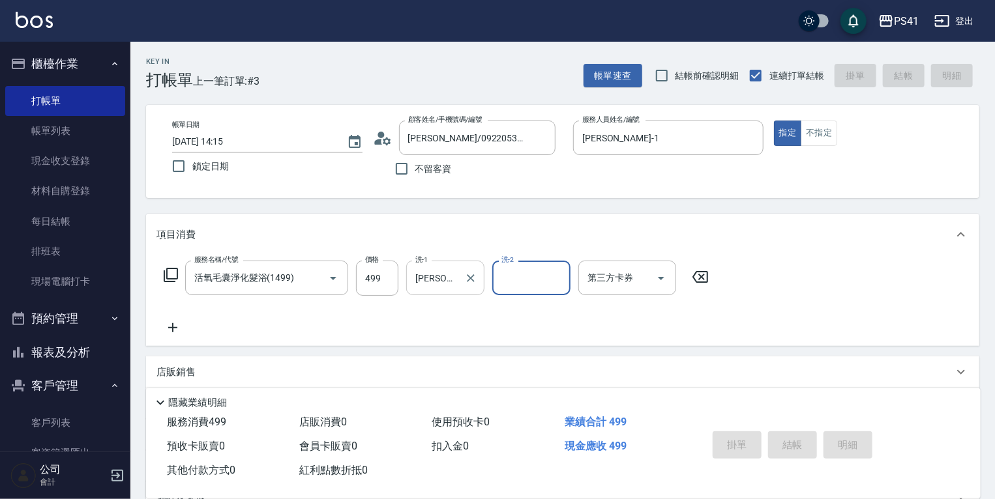
type input "[DATE] 14:16"
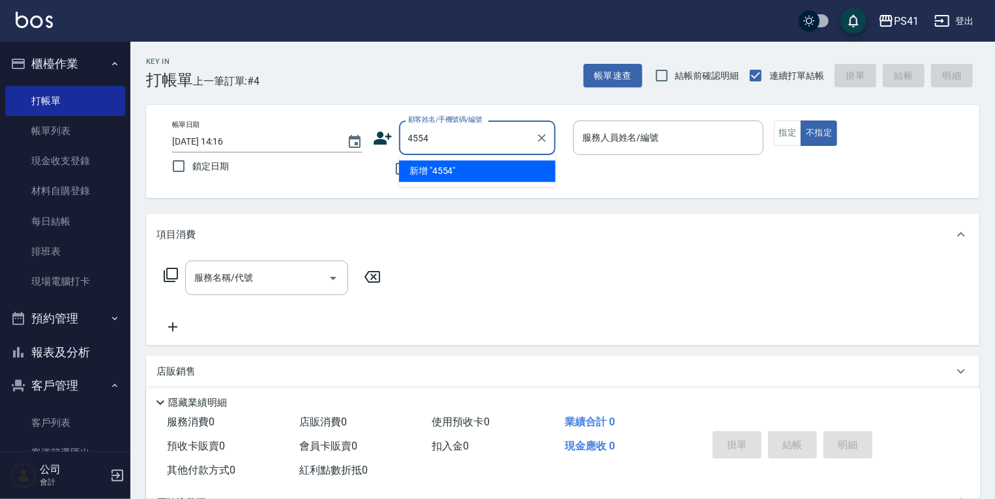
type input "4554"
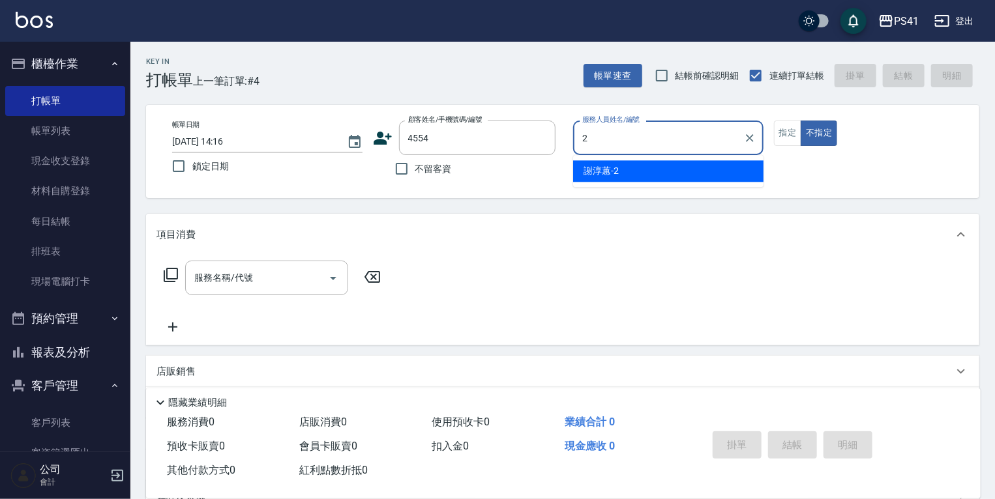
type input "[PERSON_NAME]-2"
type input "[PERSON_NAME]/0976512513/4554"
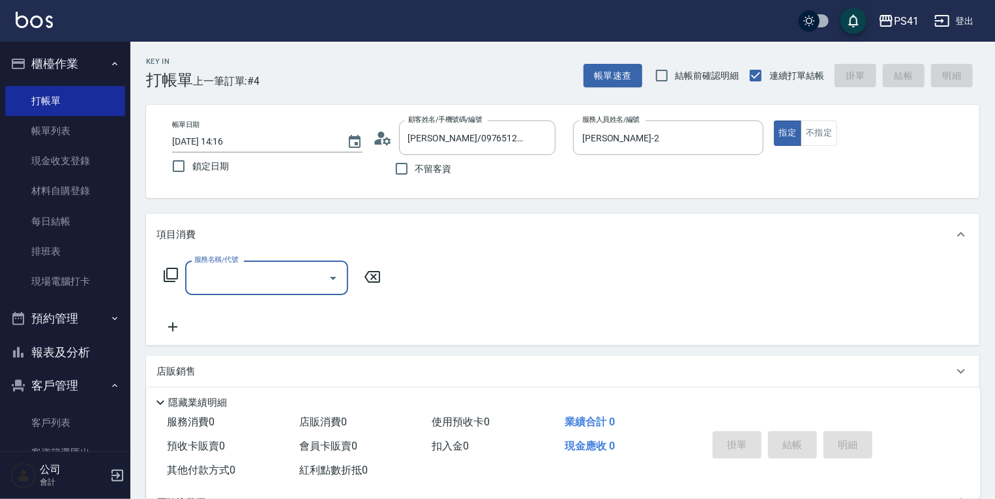
click at [221, 273] on input "服務名稱/代號" at bounding box center [257, 278] width 132 height 23
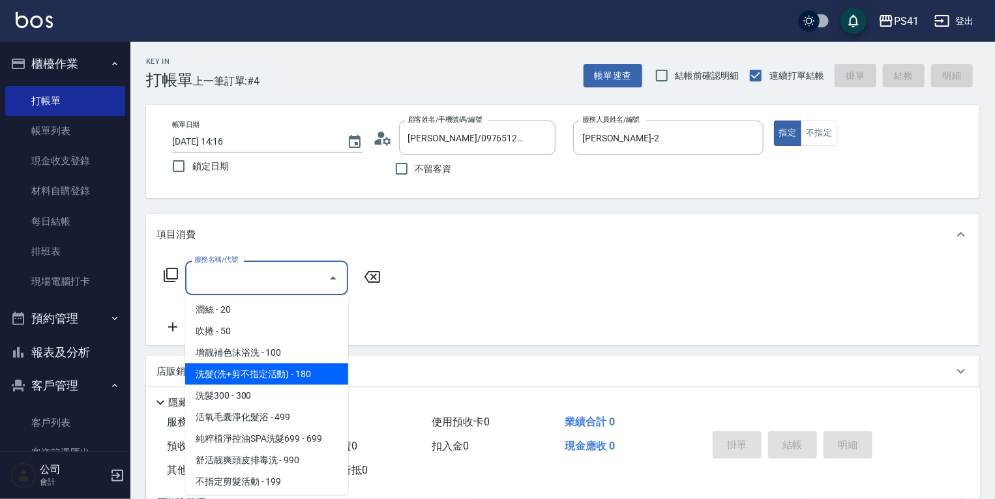
scroll to position [104, 0]
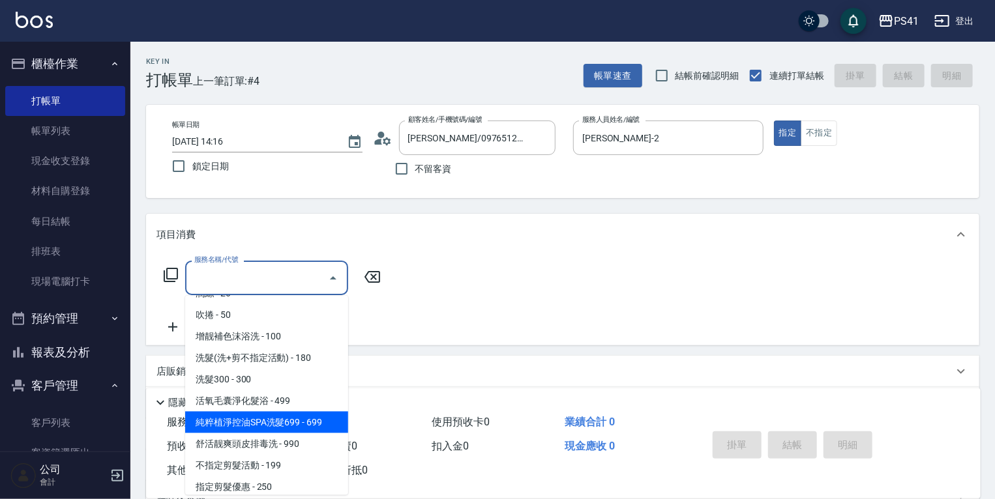
click at [298, 428] on span "純粹植淨控油SPA洗髮699 - 699" at bounding box center [266, 423] width 163 height 22
type input "純粹植淨控油SPA洗髮699(1699)"
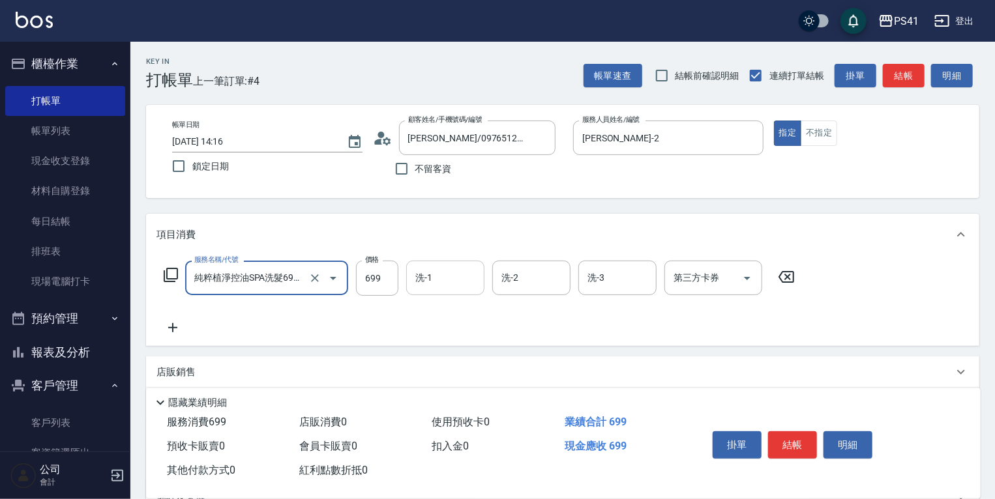
click at [430, 282] on input "洗-1" at bounding box center [445, 278] width 67 height 23
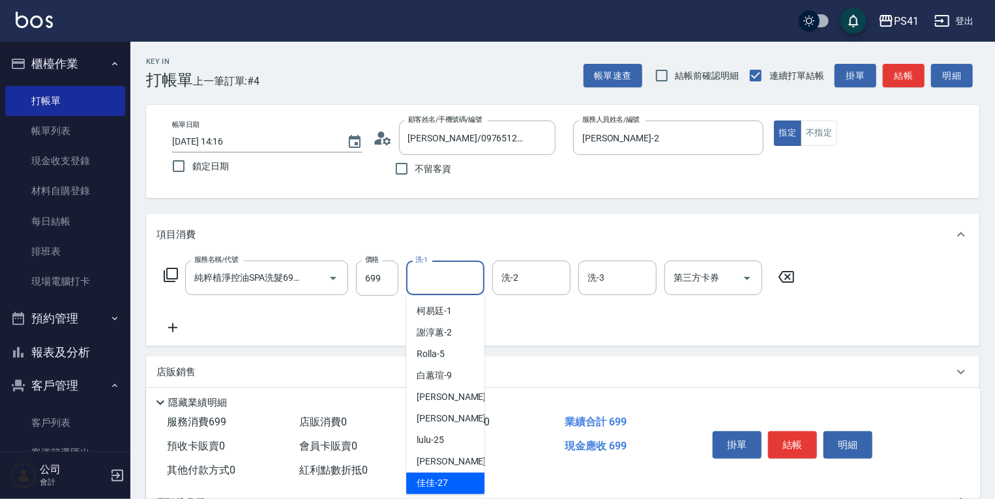
click at [443, 477] on span "佳佳 -27" at bounding box center [432, 484] width 31 height 14
type input "佳佳-27"
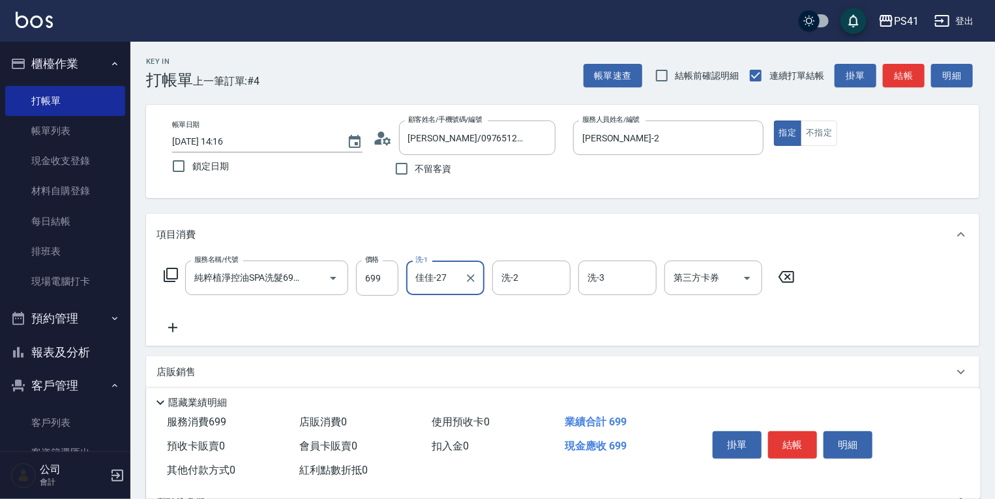
click at [170, 334] on icon at bounding box center [172, 328] width 33 height 16
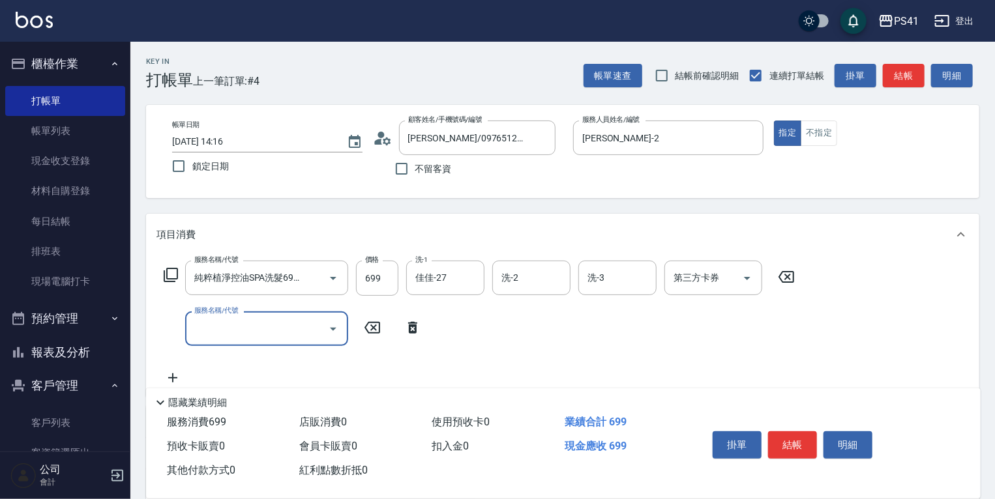
scroll to position [0, 0]
click at [251, 334] on input "服務名稱/代號" at bounding box center [257, 329] width 132 height 23
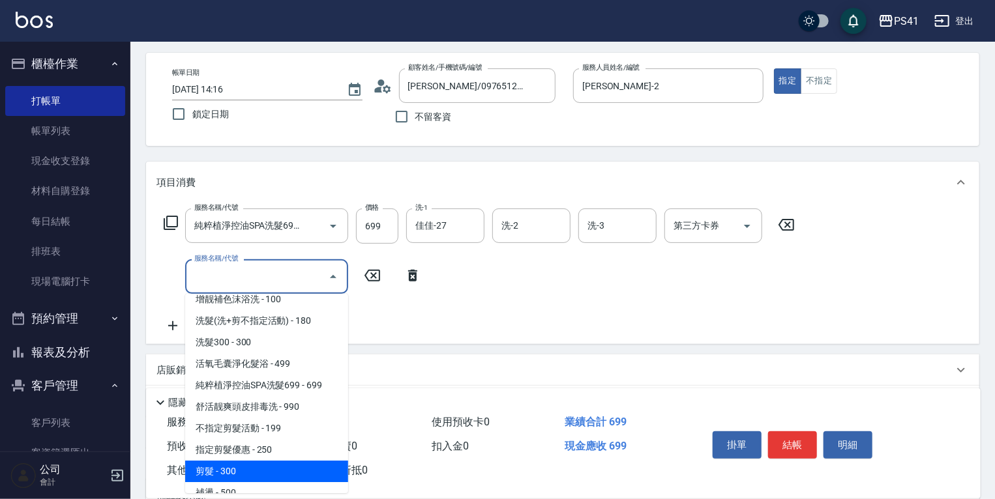
scroll to position [156, 0]
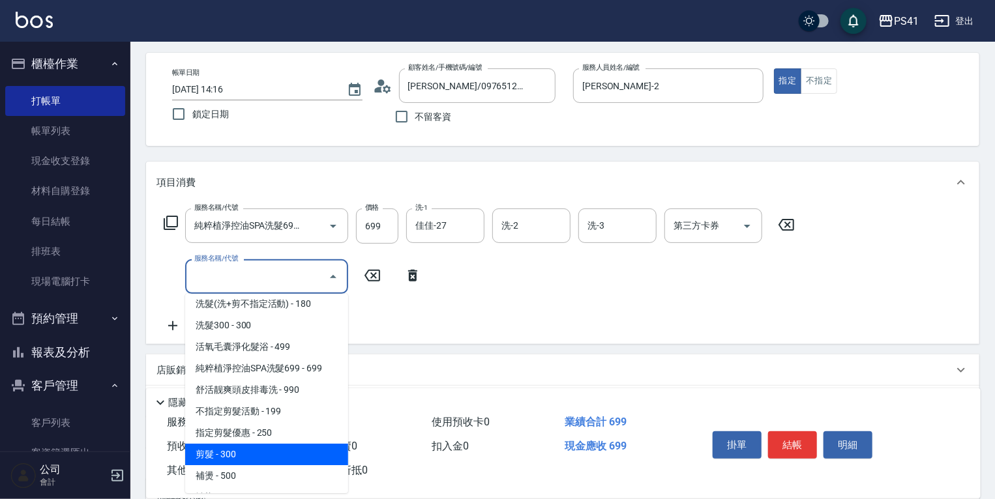
click at [263, 446] on span "剪髮 - 300" at bounding box center [266, 455] width 163 height 22
type input "剪髮(2300)"
